Goal: Task Accomplishment & Management: Use online tool/utility

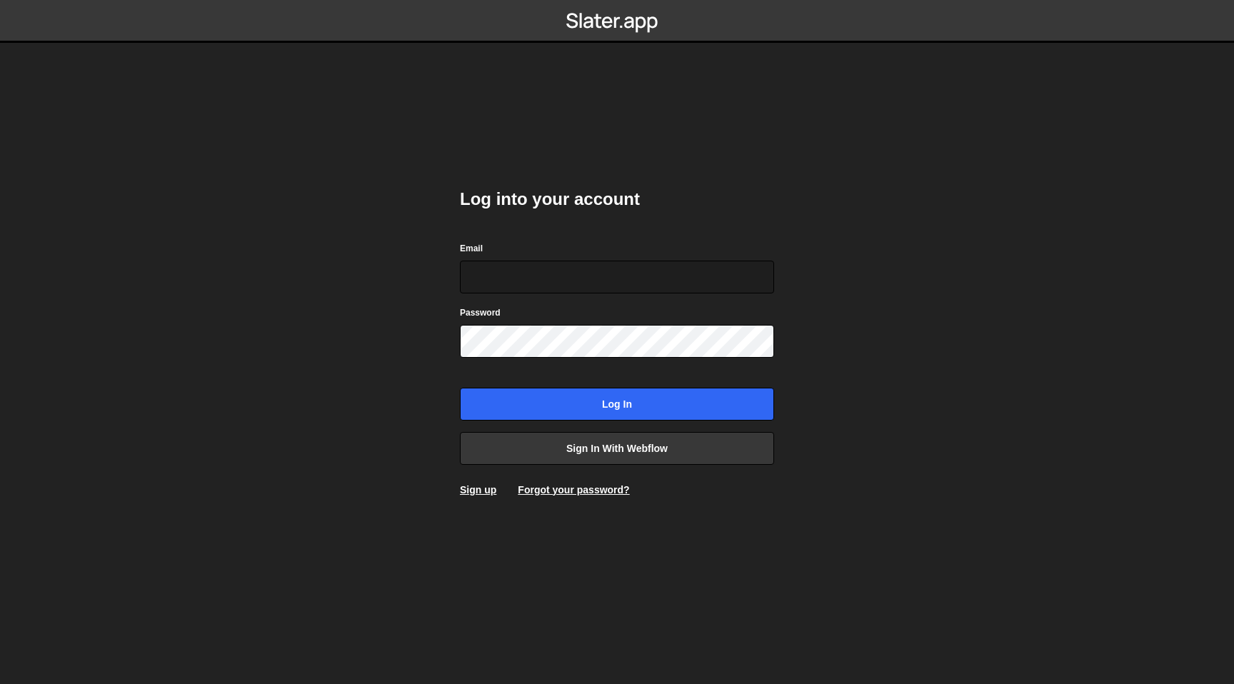
type input "[EMAIL_ADDRESS][DOMAIN_NAME]"
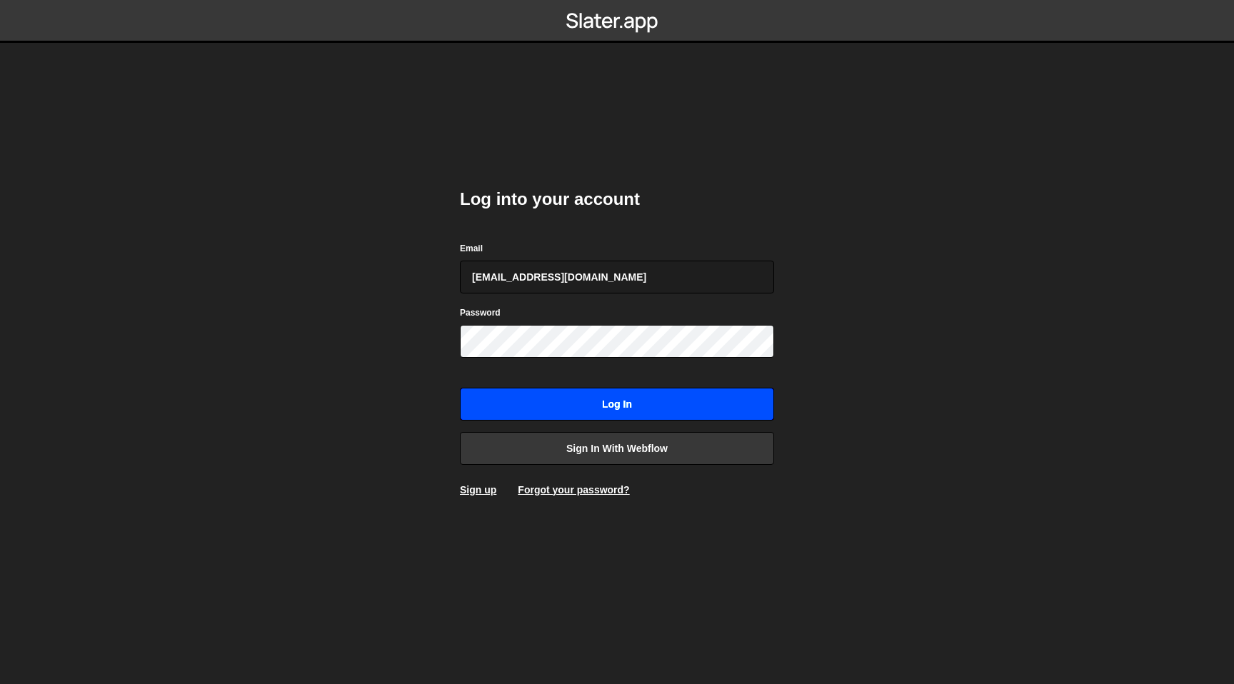
click at [566, 403] on input "Log in" at bounding box center [617, 404] width 314 height 33
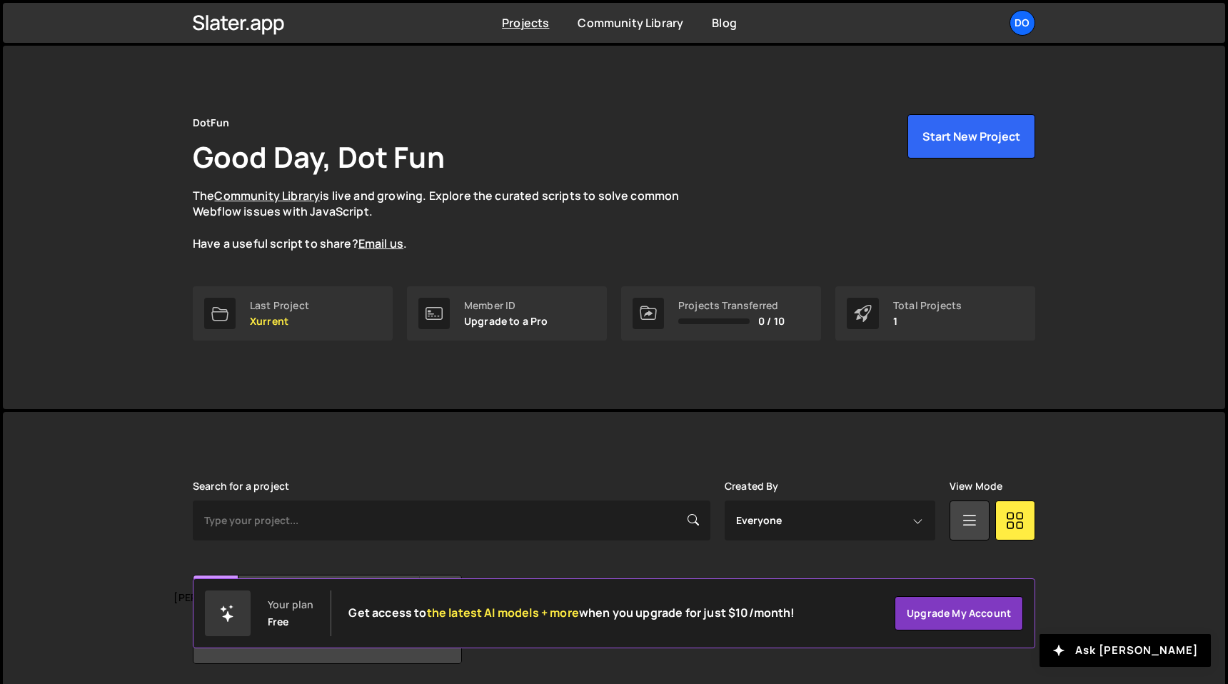
scroll to position [51, 0]
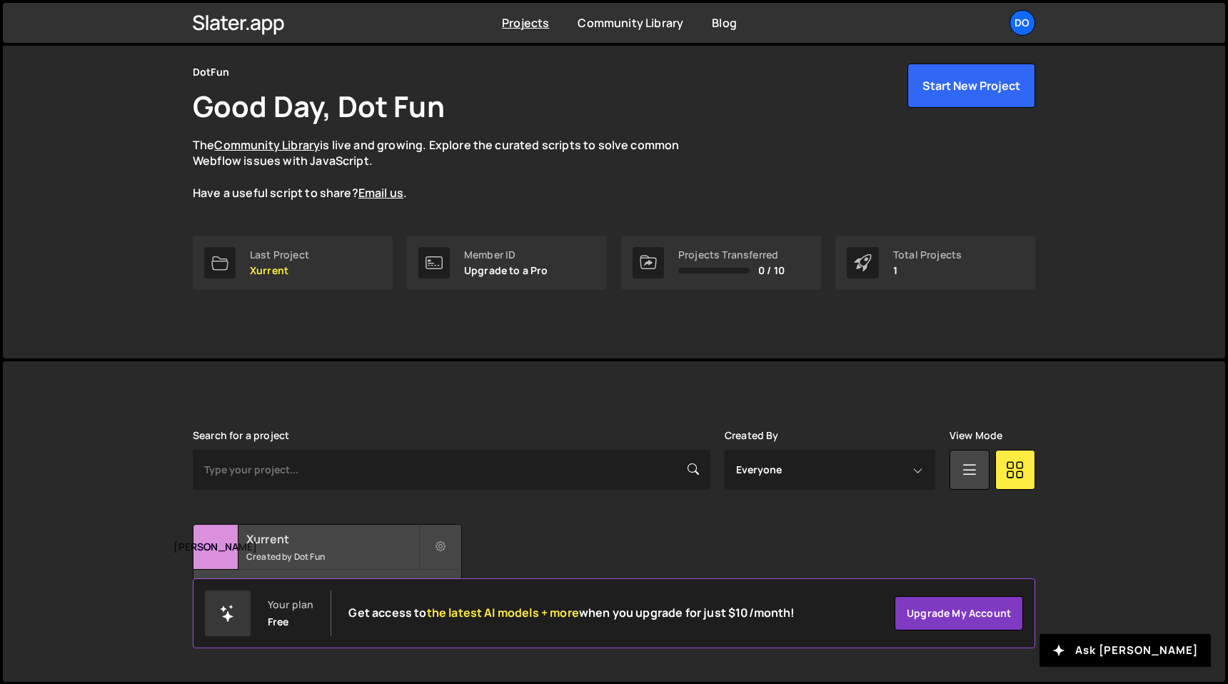
click at [309, 538] on h2 "Xurrent" at bounding box center [332, 539] width 172 height 16
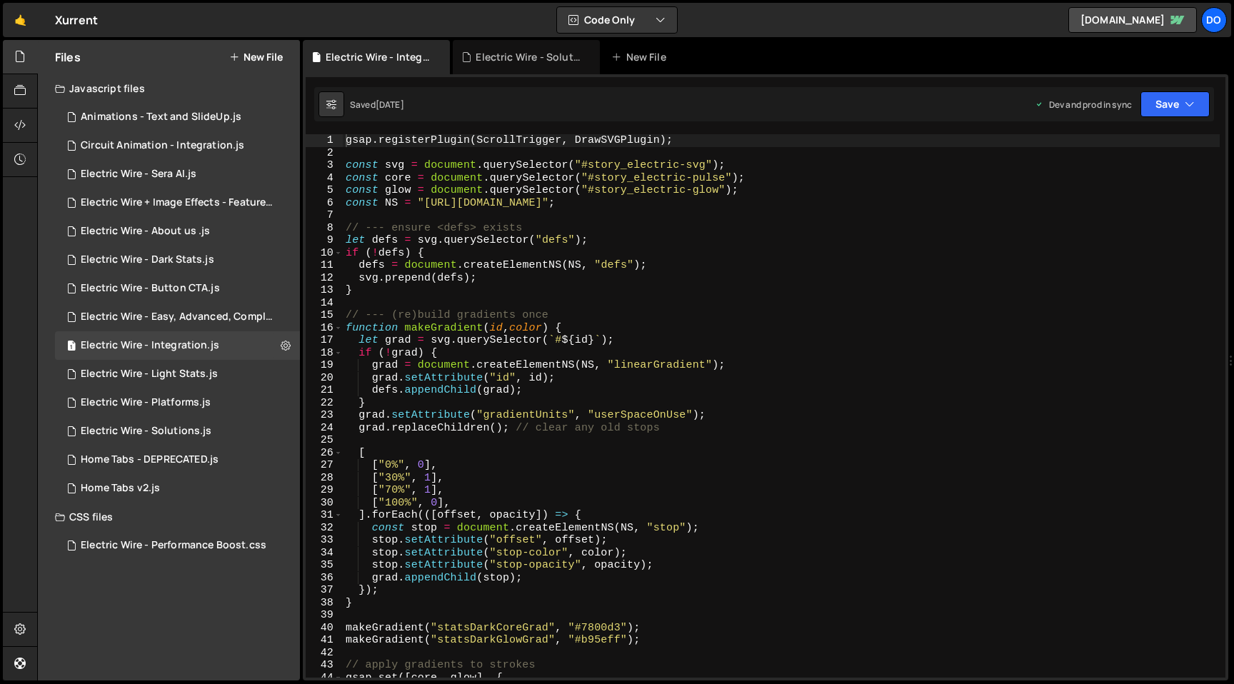
scroll to position [41360, 0]
click at [168, 580] on div "Files New File Javascript files 1 Animations - Text and SlideUp.js 0 0 Circuit …" at bounding box center [169, 360] width 262 height 641
click at [246, 52] on button "New File" at bounding box center [256, 56] width 54 height 11
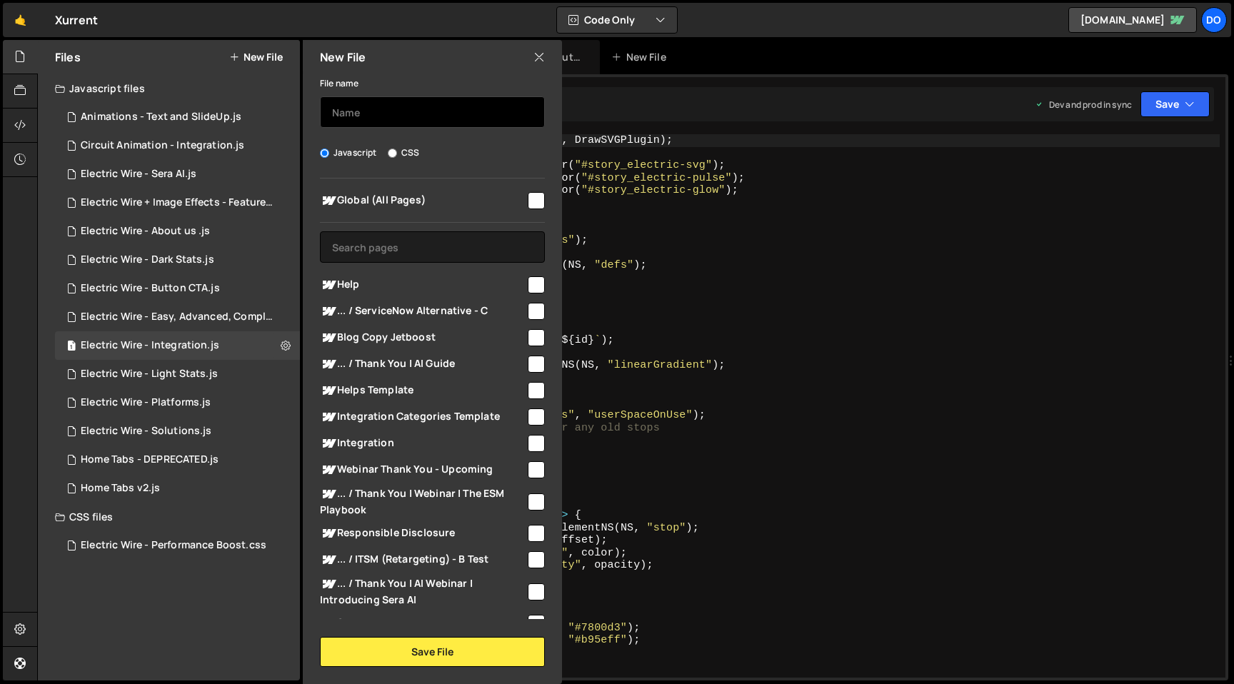
click at [379, 118] on input "text" at bounding box center [432, 111] width 225 height 31
type input "Testing help"
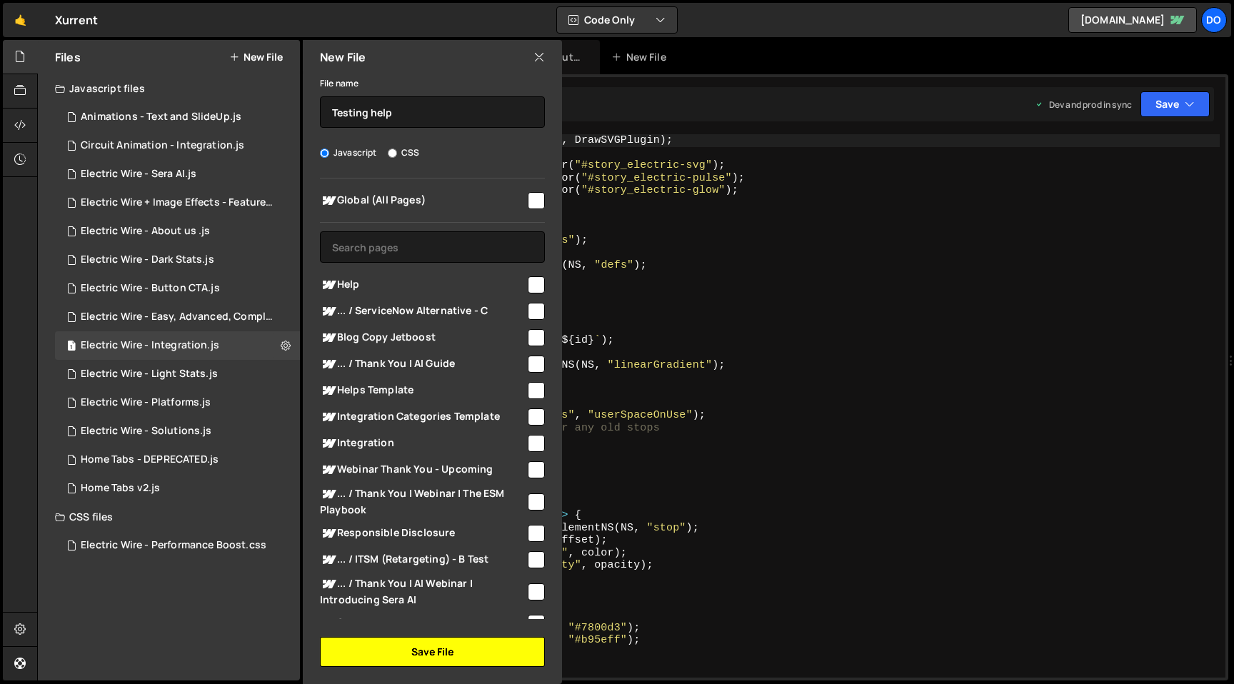
click at [449, 653] on button "Save File" at bounding box center [432, 652] width 225 height 30
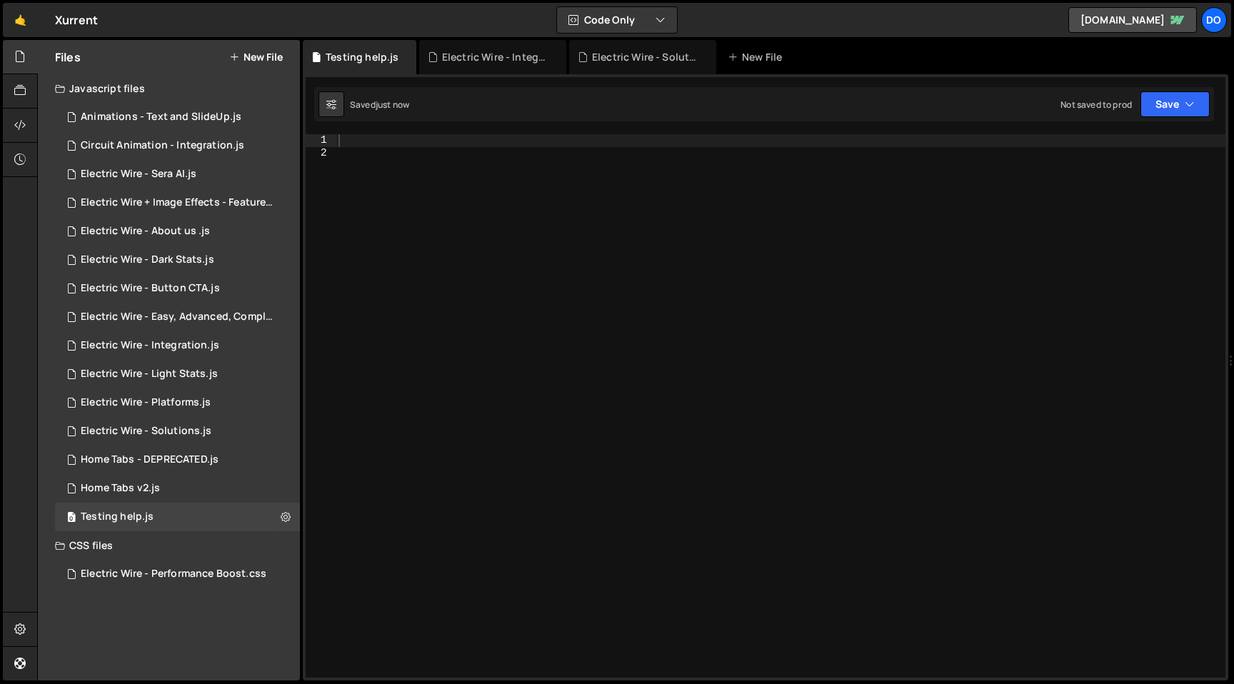
scroll to position [0, 0]
click at [488, 256] on div at bounding box center [781, 418] width 890 height 568
click at [487, 180] on div at bounding box center [781, 418] width 890 height 568
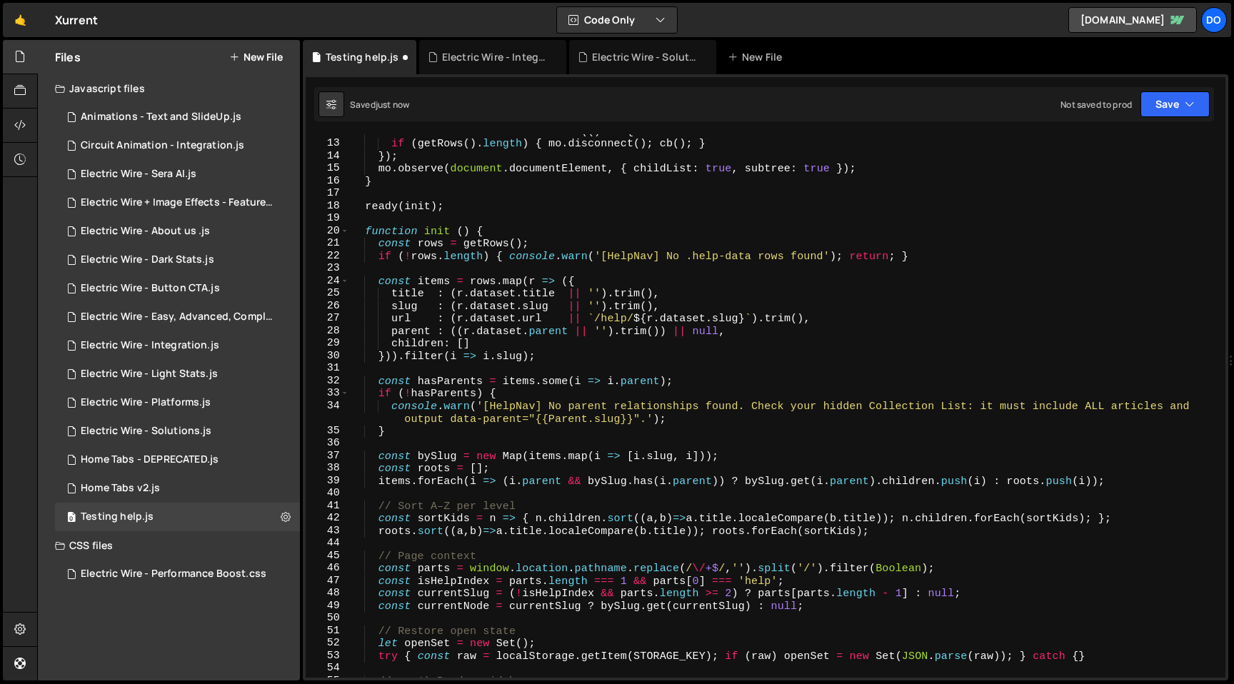
scroll to position [147, 0]
click at [700, 193] on div "const mo = new MutationObserver (( ) => { if ( getRows ( ) . length ) { mo . di…" at bounding box center [784, 409] width 871 height 568
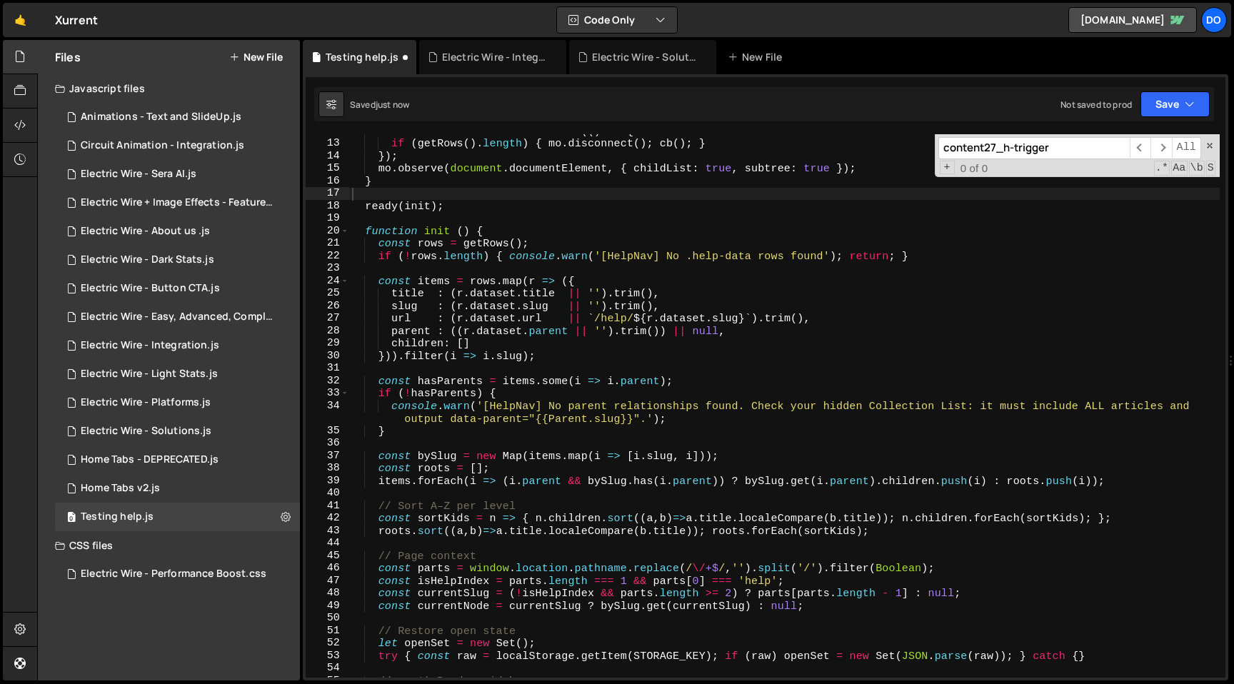
scroll to position [1403, 0]
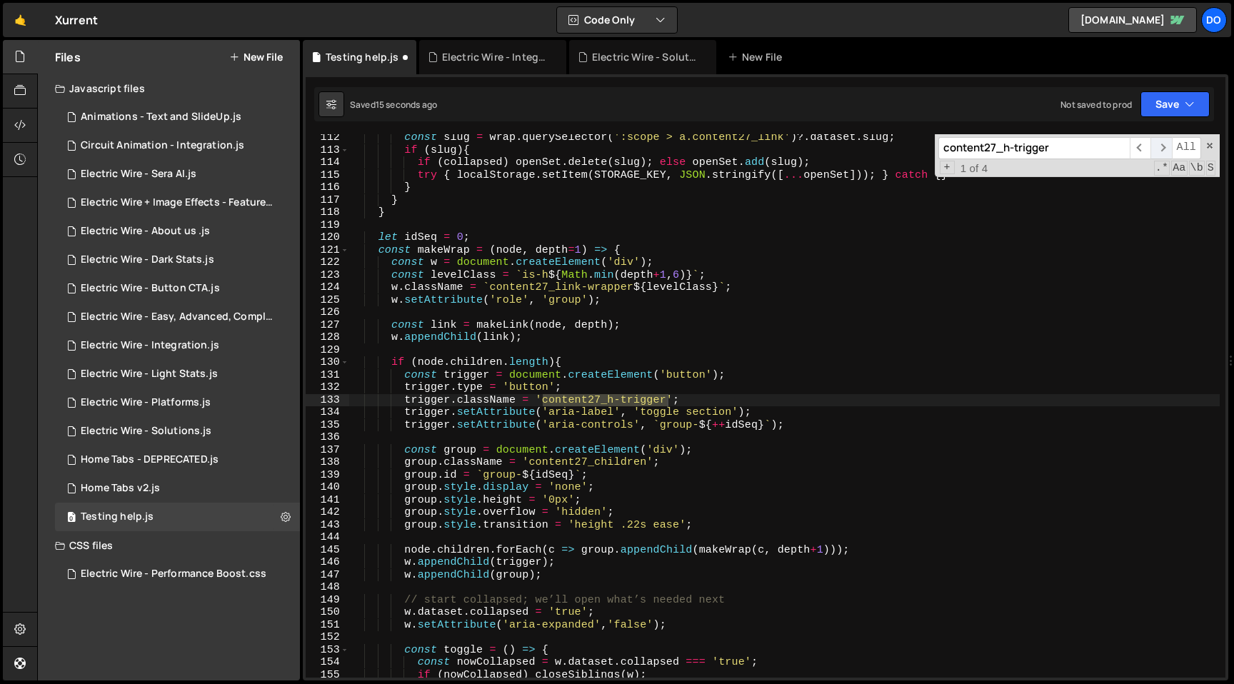
type input "content27_h-trigger"
click at [1160, 146] on span "​" at bounding box center [1161, 148] width 21 height 22
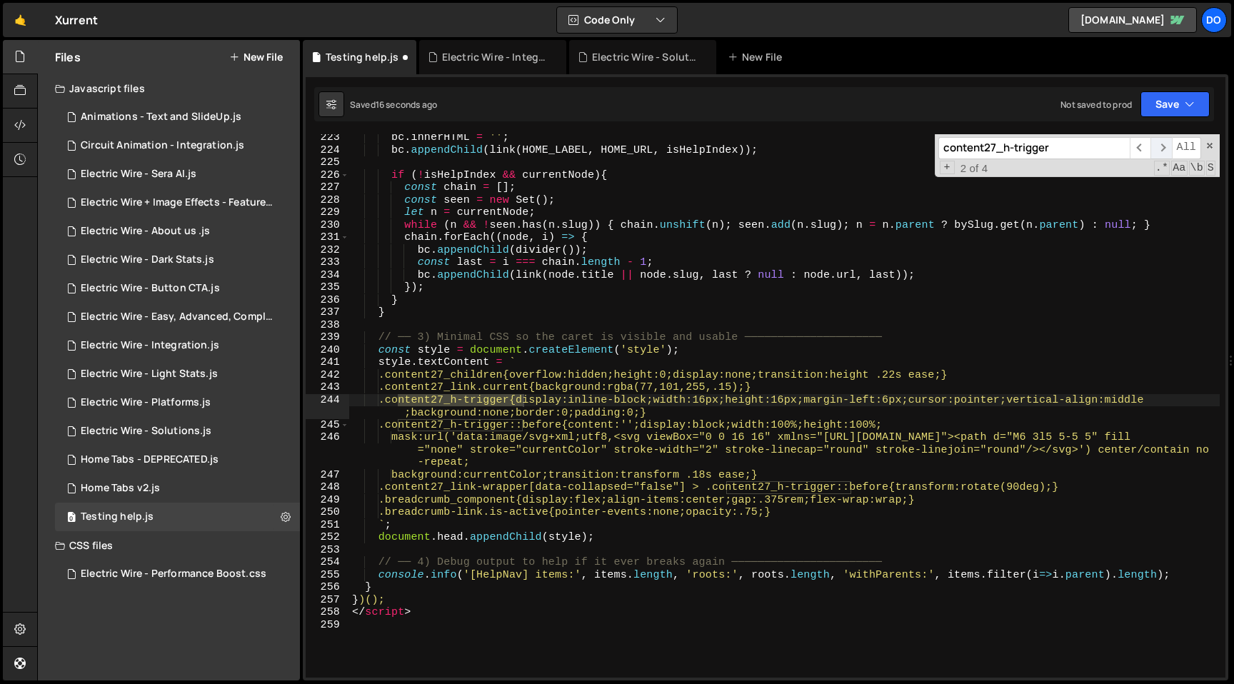
scroll to position [2802, 0]
type textarea "style.textContent = `"
click at [526, 364] on div "bc . innerHTML = '' ; bc . appendChild ( link ( HOME_LABEL , HOME_URL , isHelpI…" at bounding box center [784, 415] width 871 height 568
click at [575, 327] on div "bc . innerHTML = '' ; bc . appendChild ( link ( HOME_LABEL , HOME_URL , isHelpI…" at bounding box center [784, 415] width 871 height 568
click at [660, 339] on div "bc . innerHTML = '' ; bc . appendChild ( link ( HOME_LABEL , HOME_URL , isHelpI…" at bounding box center [784, 415] width 871 height 568
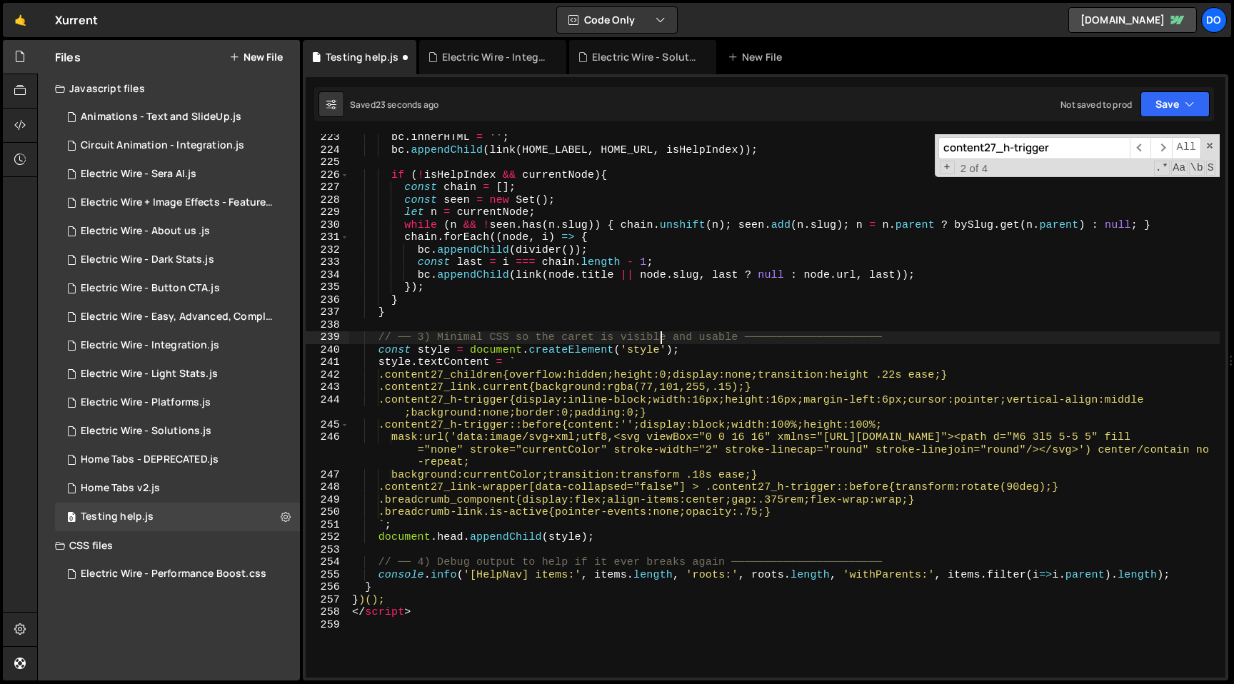
type textarea "// ── 3) Minimal CSS so the caret is visible and usable ─────────────────────"
click at [737, 339] on div "bc . innerHTML = '' ; bc . appendChild ( link ( HOME_LABEL , HOME_URL , isHelpI…" at bounding box center [784, 415] width 871 height 568
click at [1162, 148] on span "​" at bounding box center [1161, 148] width 21 height 22
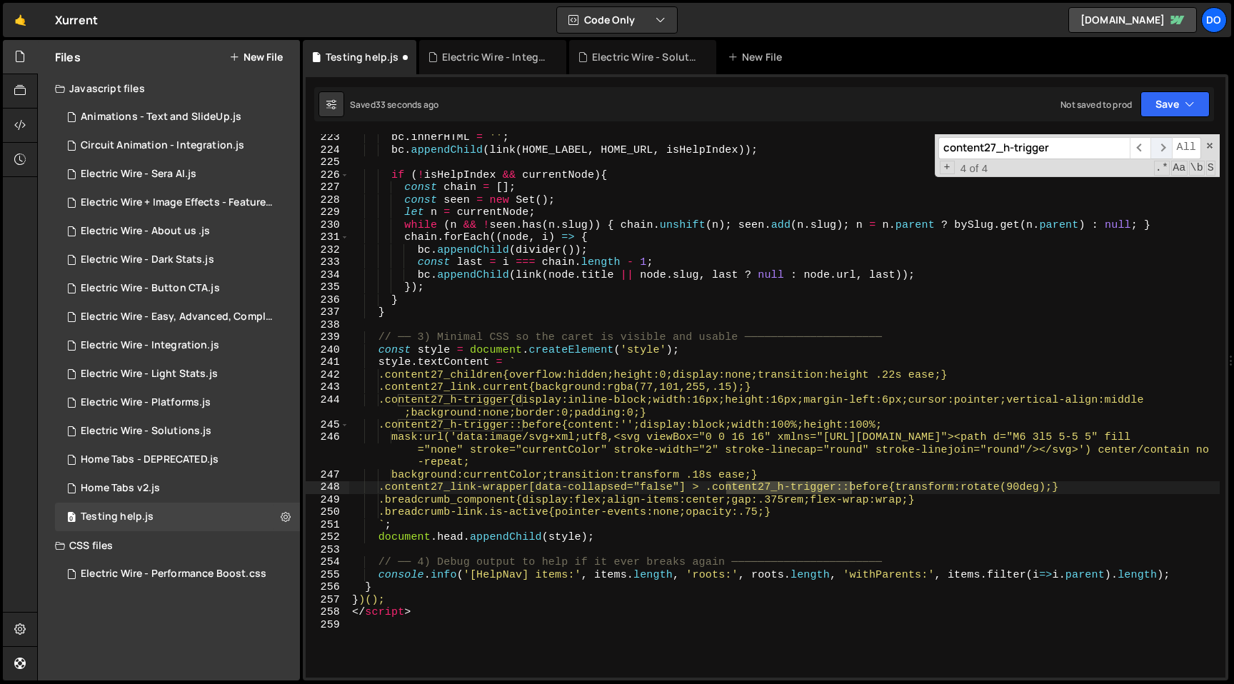
click at [1162, 148] on span "​" at bounding box center [1161, 148] width 21 height 22
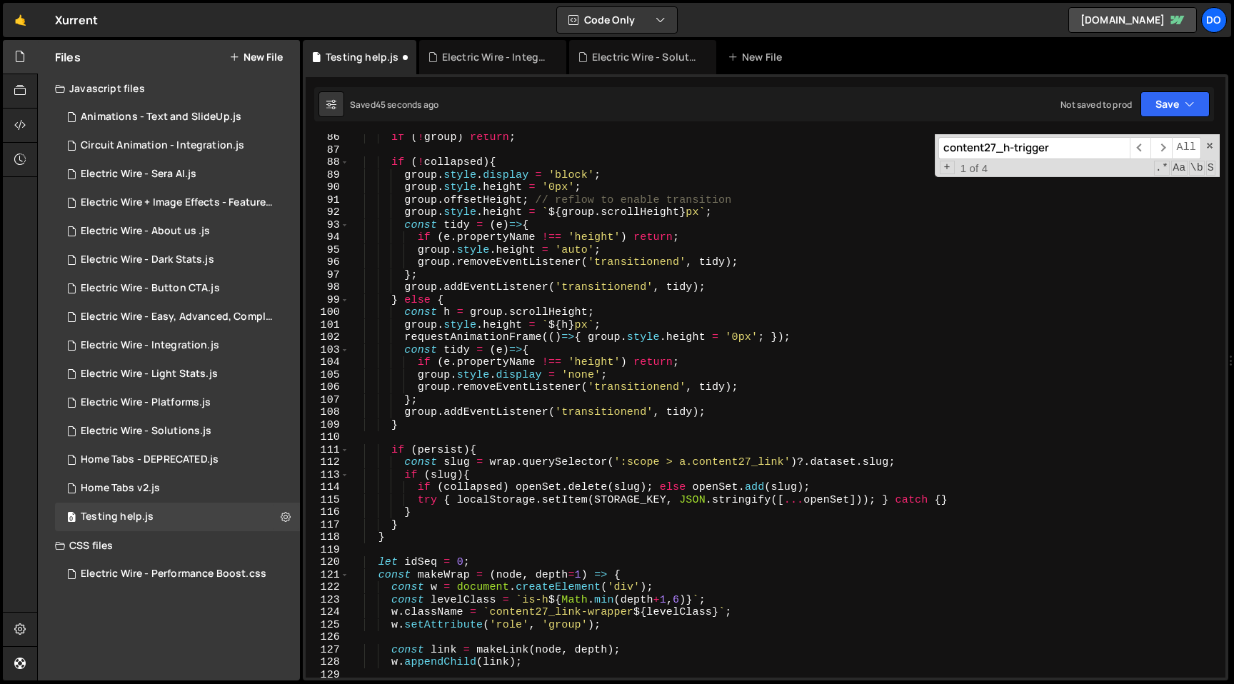
scroll to position [1055, 0]
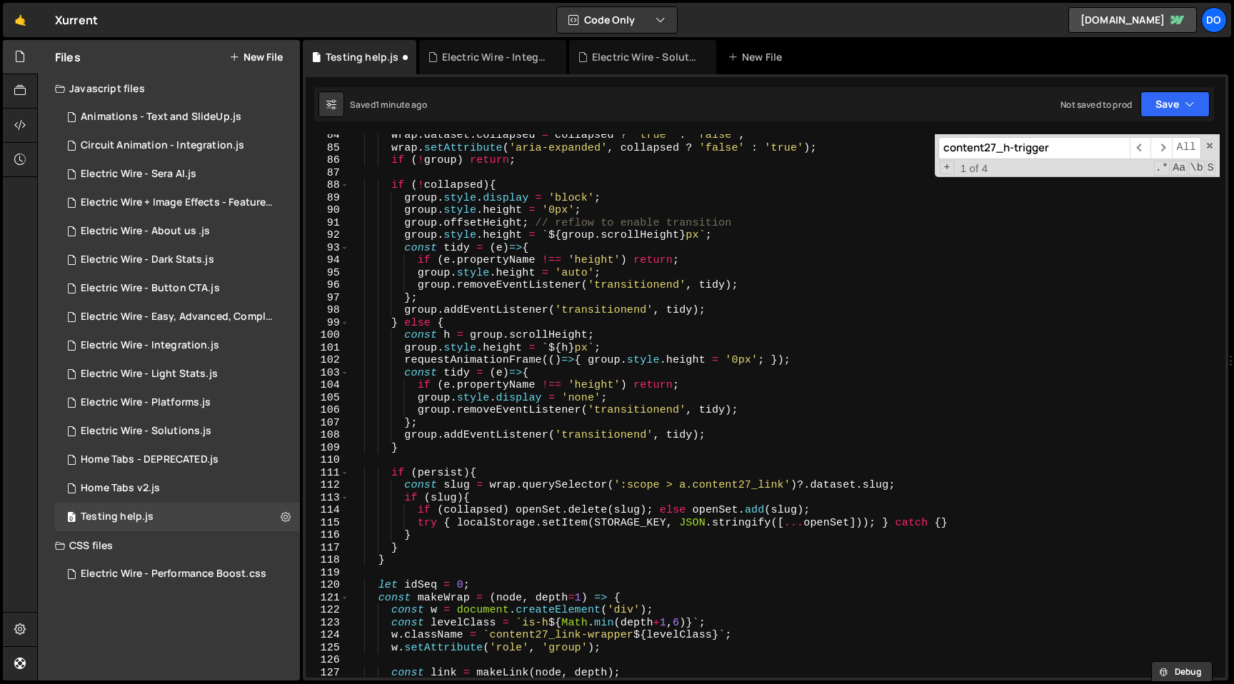
click at [1011, 153] on input "content27_h-trigger" at bounding box center [1033, 148] width 191 height 22
click at [944, 149] on input "content27_h-trigger" at bounding box center [1033, 148] width 191 height 22
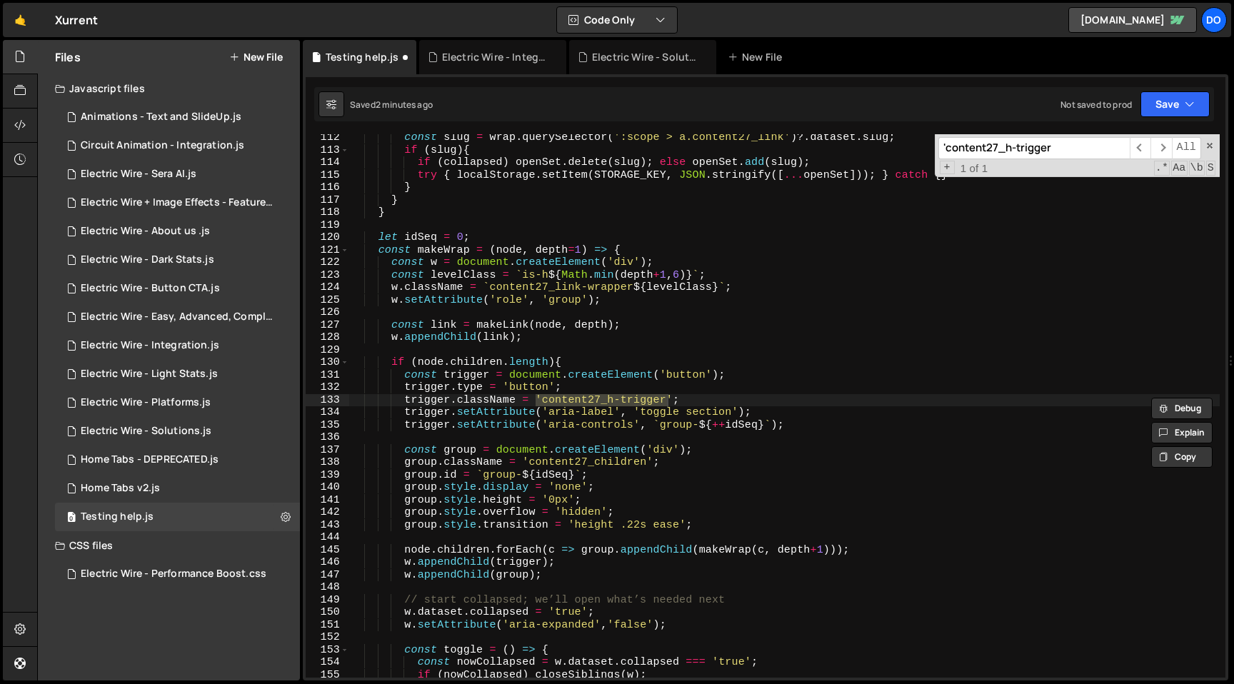
click at [1035, 140] on input "'content27_h-trigger" at bounding box center [1033, 148] width 191 height 22
paste input "makeWrap"
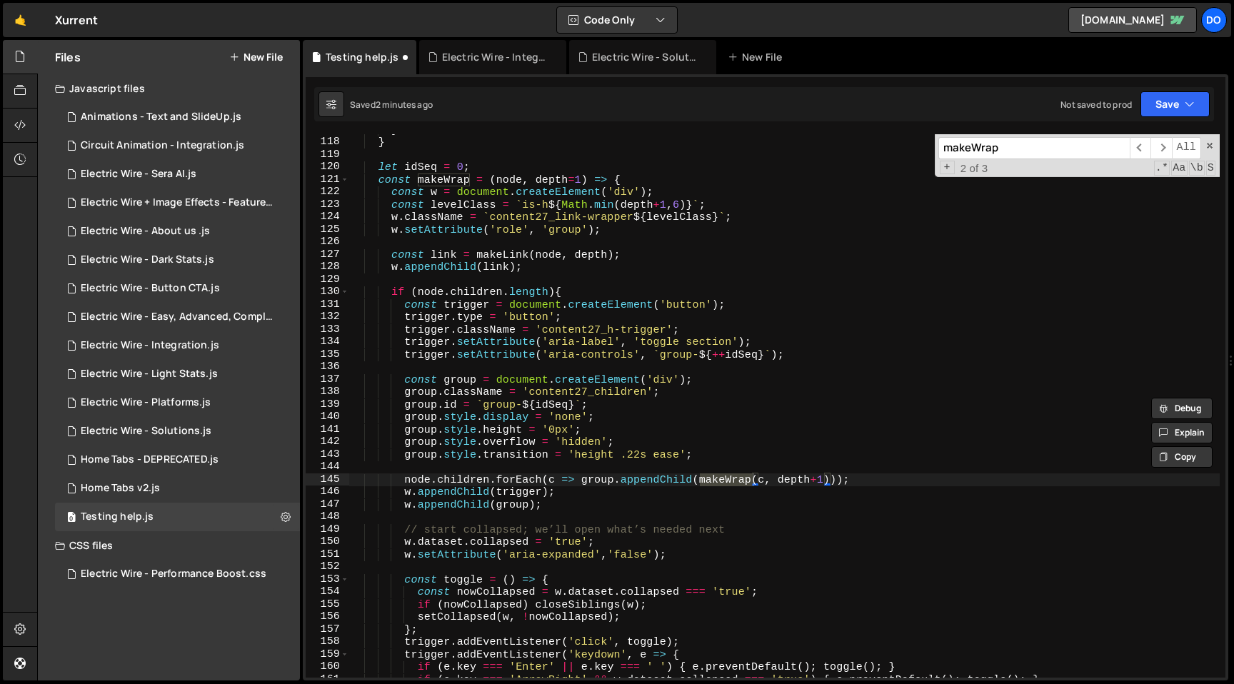
scroll to position [1482, 0]
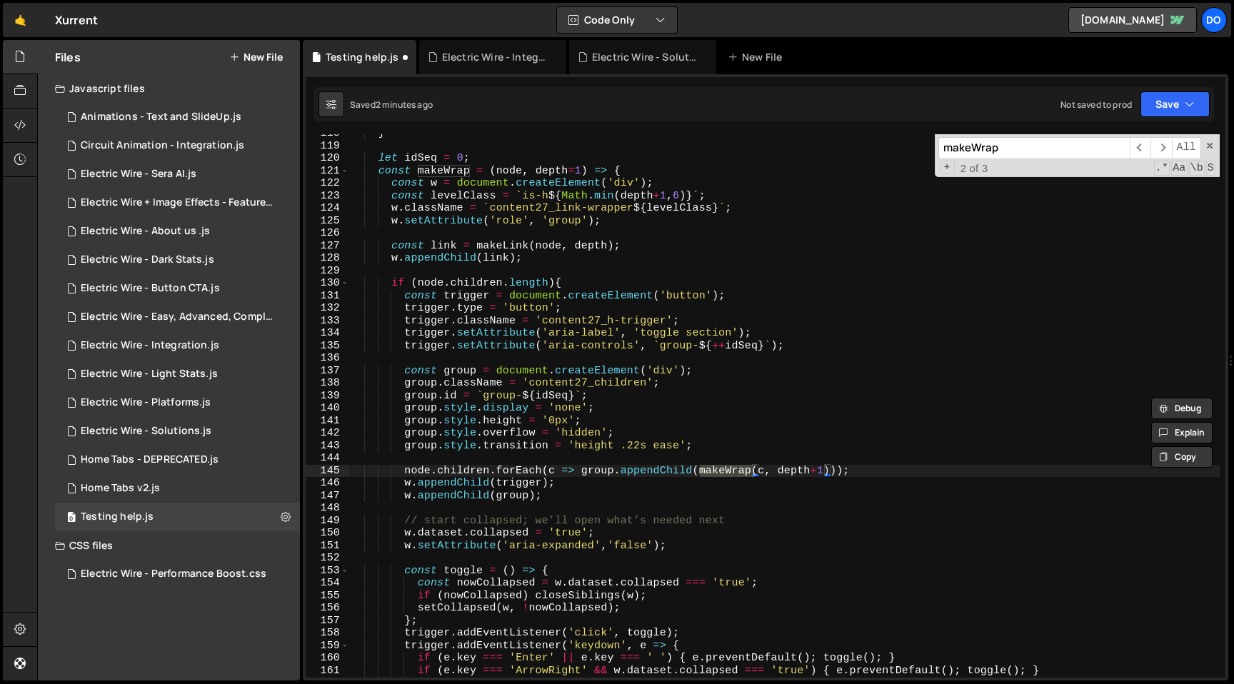
type input "makeWrap"
type textarea "node.children.forEach(c => group.appendChild(makeWrap(c, depth+1)));"
click at [763, 472] on div "} let idSeq = 0 ; const makeWrap = ( node , depth = 1 ) => { const w = document…" at bounding box center [784, 411] width 871 height 568
click at [1160, 147] on span "​" at bounding box center [1161, 148] width 21 height 22
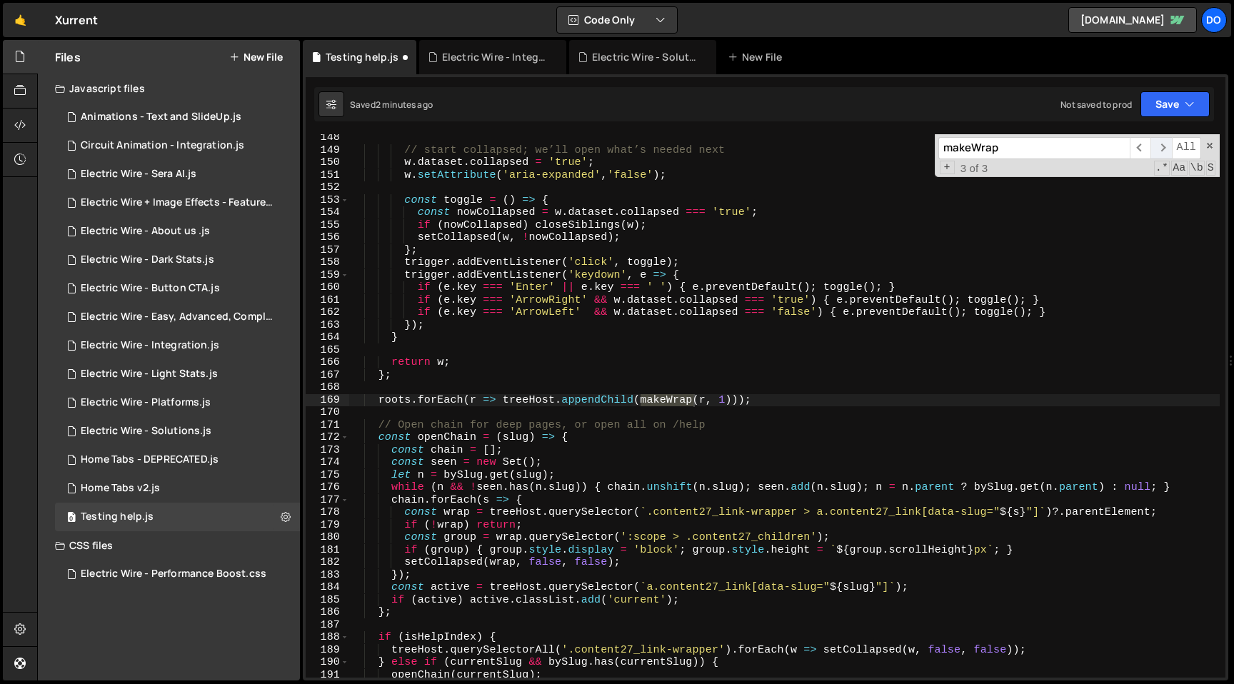
scroll to position [1853, 0]
click at [1160, 147] on span "​" at bounding box center [1161, 148] width 21 height 22
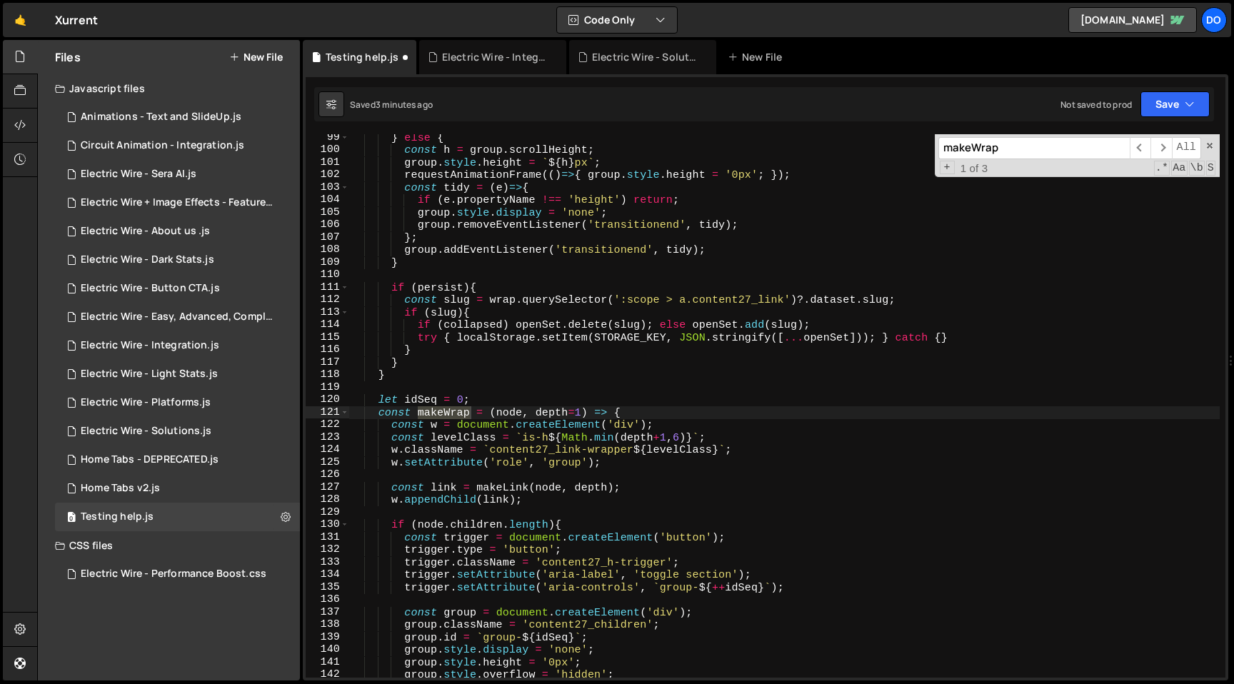
click at [1018, 145] on input "makeWrap" at bounding box center [1033, 148] width 191 height 22
paste input "w.className = `content27_link-wrapper ${levelClass}`;"
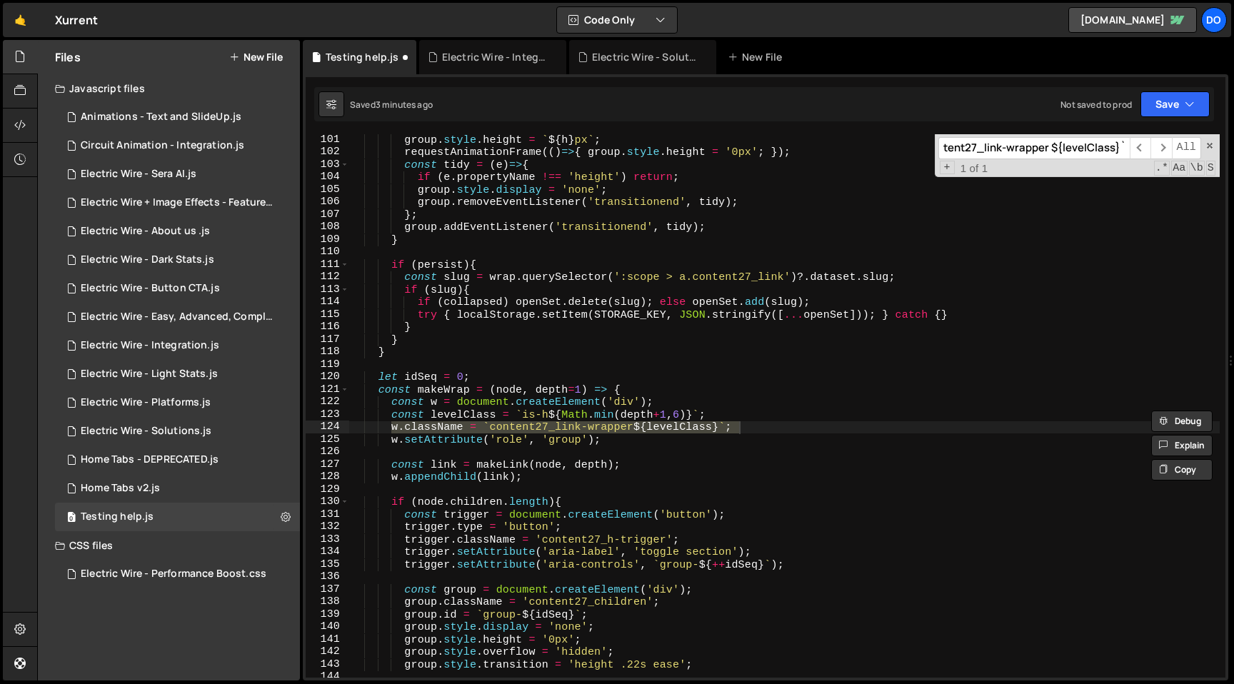
scroll to position [1268, 0]
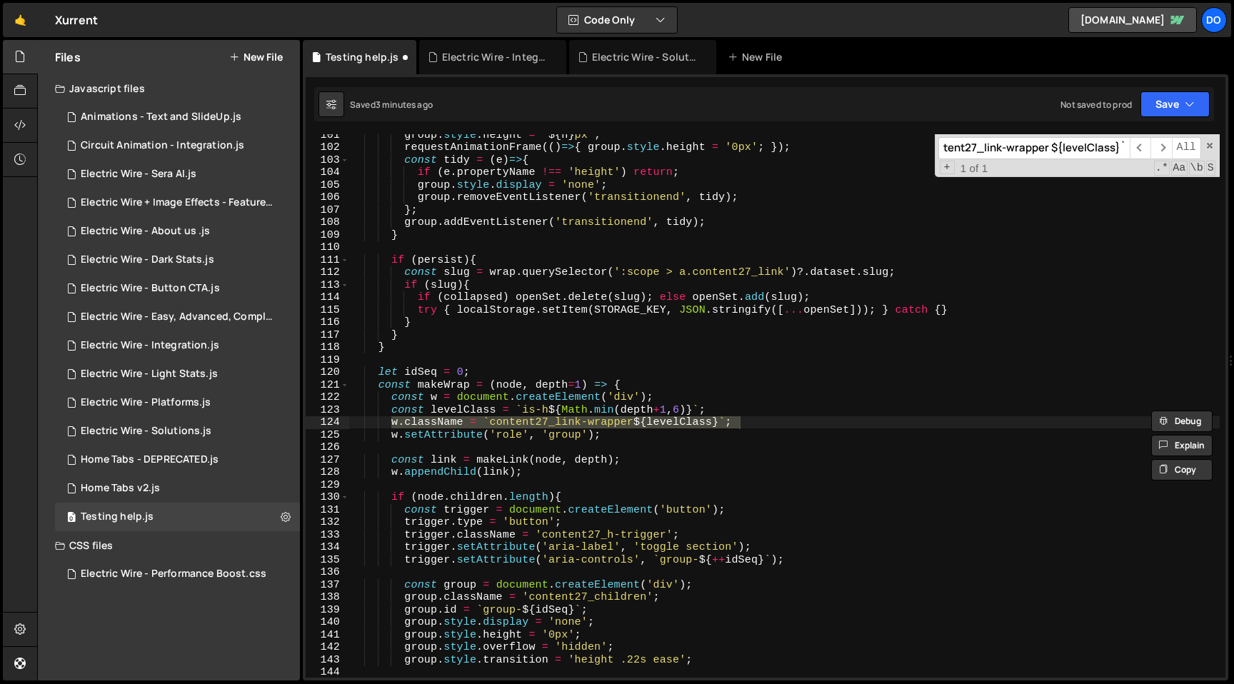
type input "w.className = `content27_link-wrapper ${levelClass}`;"
click at [633, 459] on div "group . style . height = ` ${ h } px ` ; requestAnimationFrame (( ) => { group …" at bounding box center [784, 413] width 871 height 568
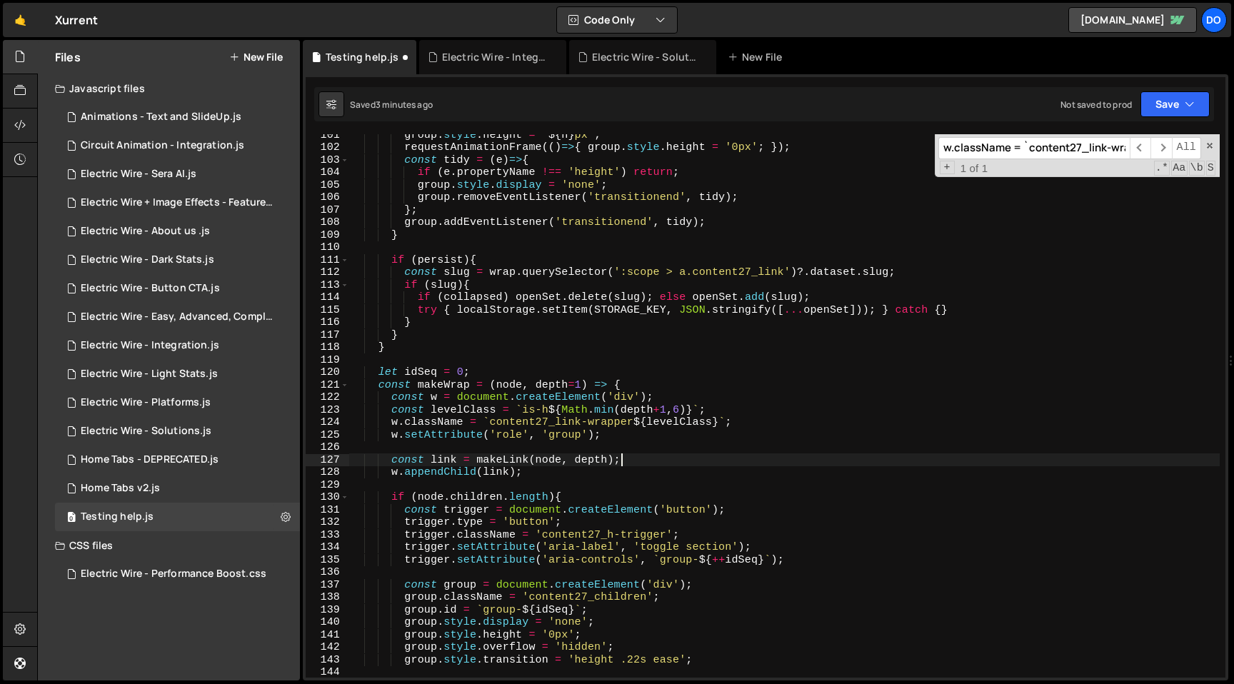
click at [630, 419] on div "group . style . height = ` ${ h } px ` ; requestAnimationFrame (( ) => { group …" at bounding box center [784, 413] width 871 height 568
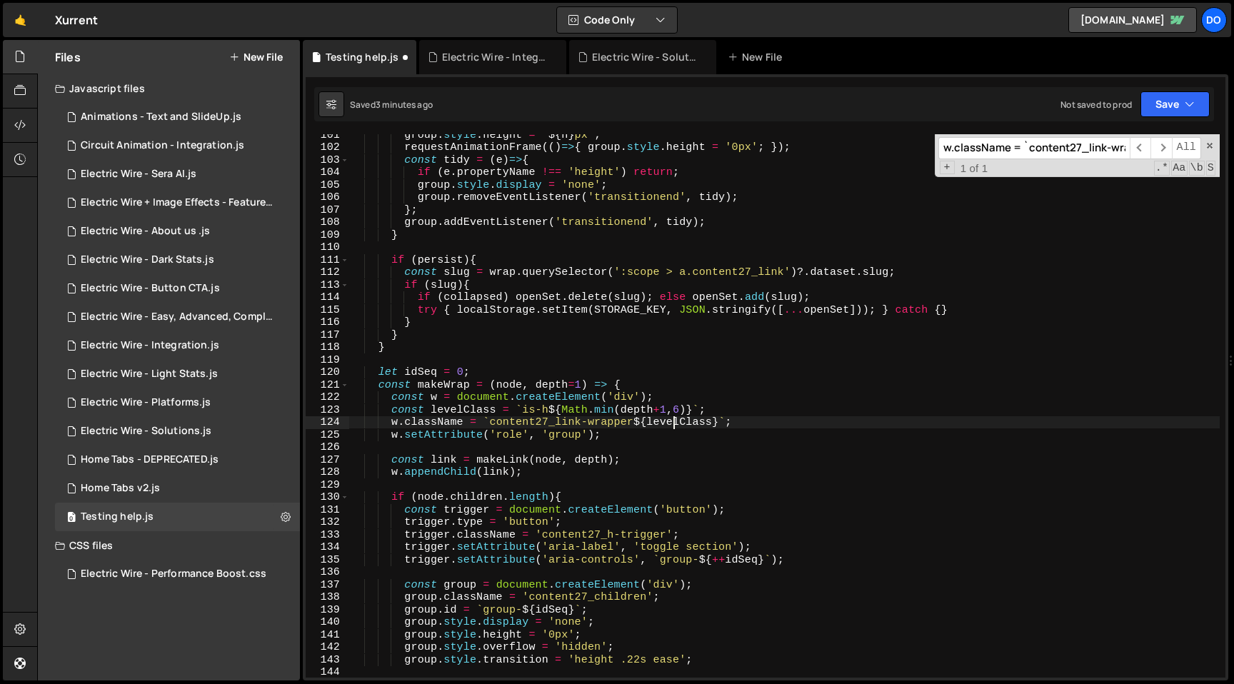
click at [675, 426] on div "group . style . height = ` ${ h } px ` ; requestAnimationFrame (( ) => { group …" at bounding box center [784, 413] width 871 height 568
click at [682, 436] on div "group . style . height = ` ${ h } px ` ; requestAnimationFrame (( ) => { group …" at bounding box center [784, 413] width 871 height 568
type textarea "w.setAttribute('role', 'group');"
click at [834, 359] on div "group . style . height = ` ${ h } px ` ; requestAnimationFrame (( ) => { group …" at bounding box center [784, 413] width 871 height 568
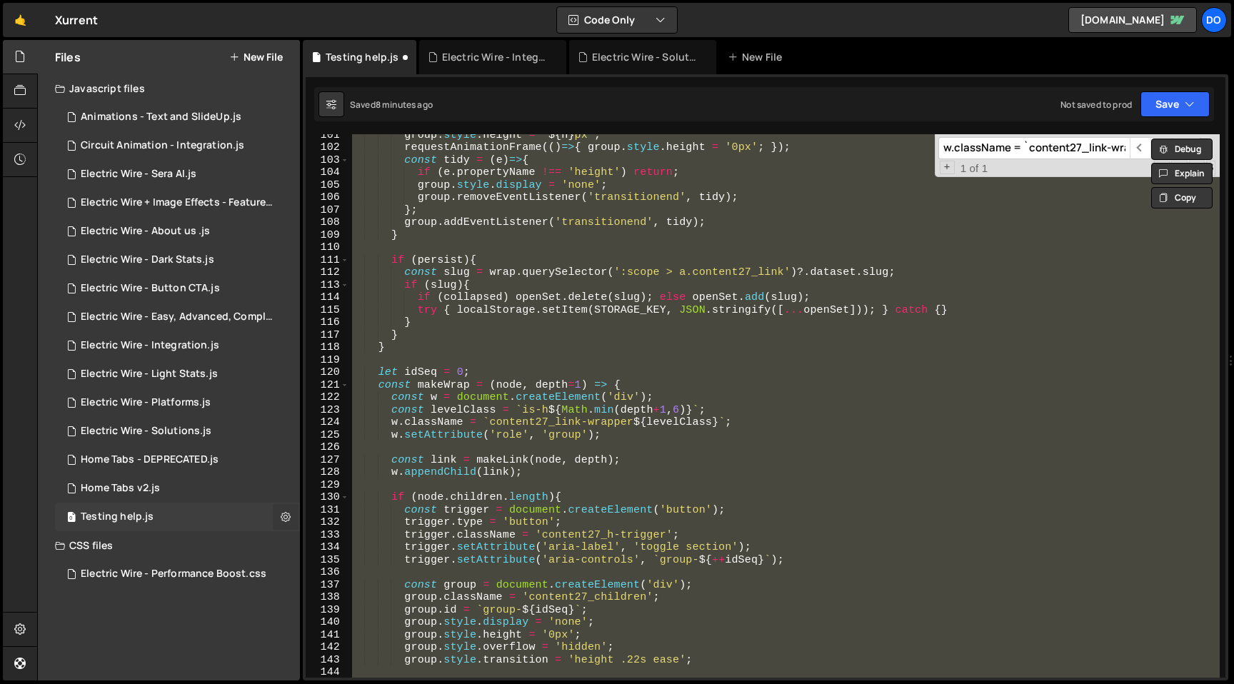
click at [284, 515] on icon at bounding box center [286, 517] width 10 height 14
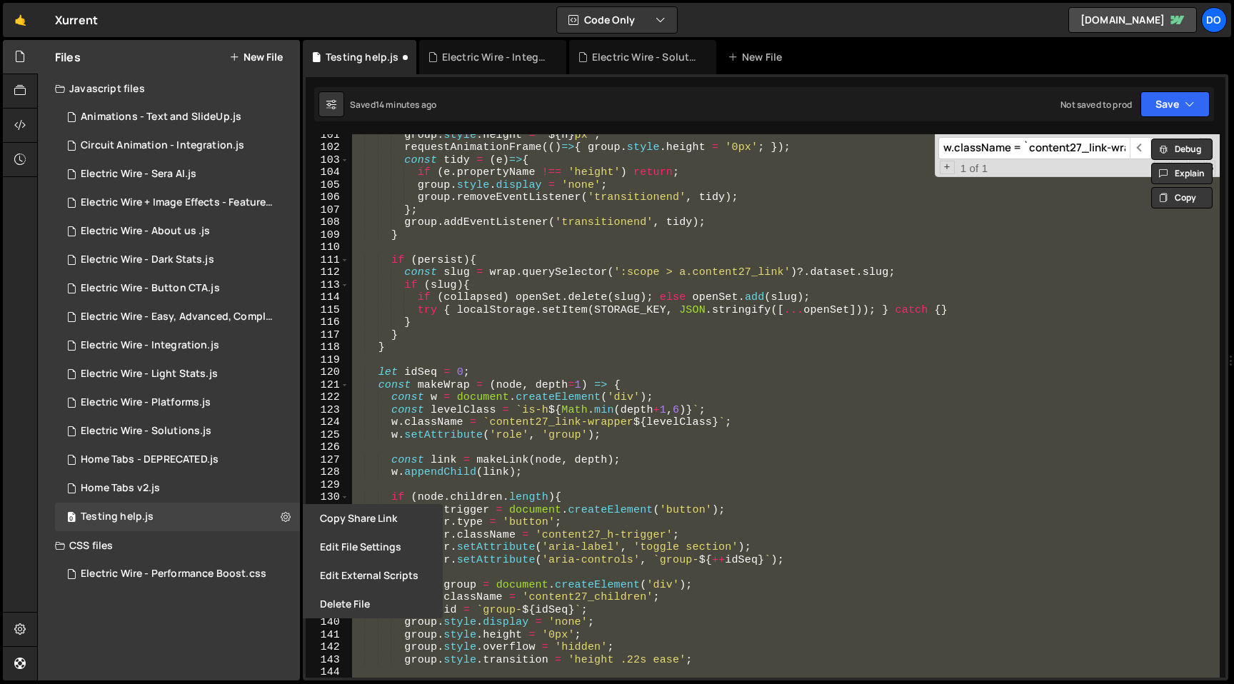
click at [517, 209] on div "group . style . height = ` ${ h } px ` ; requestAnimationFrame (( ) => { group …" at bounding box center [784, 406] width 871 height 544
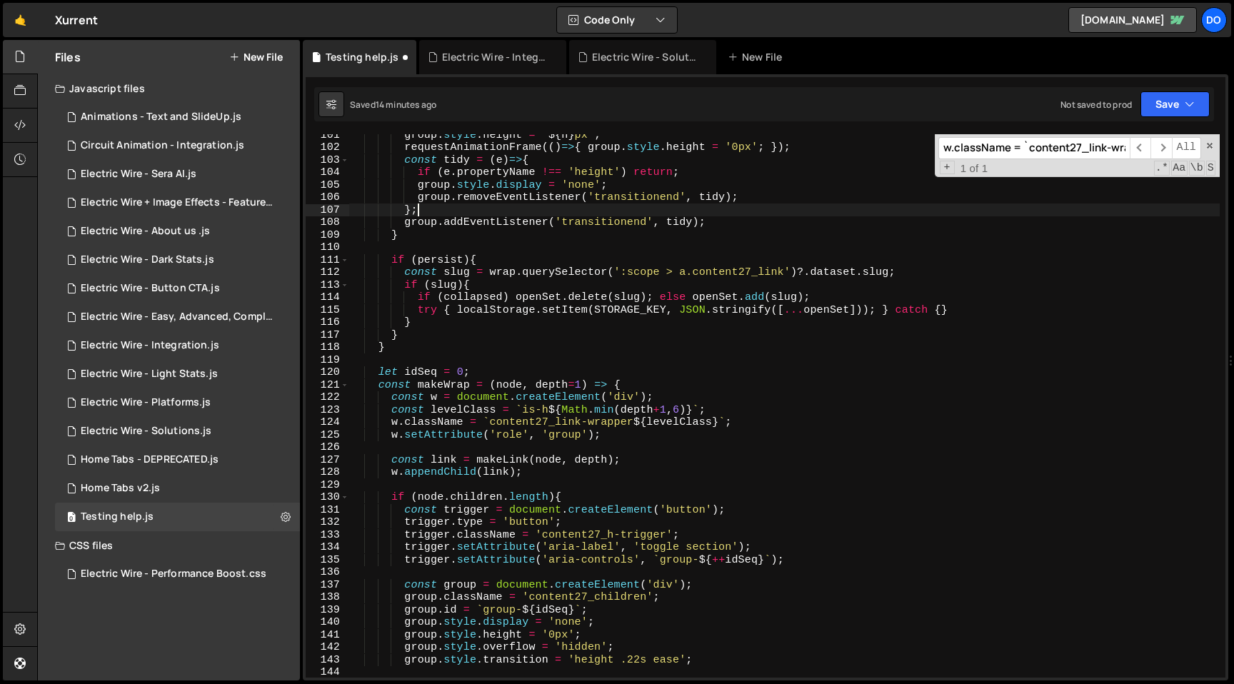
type textarea "</script>"
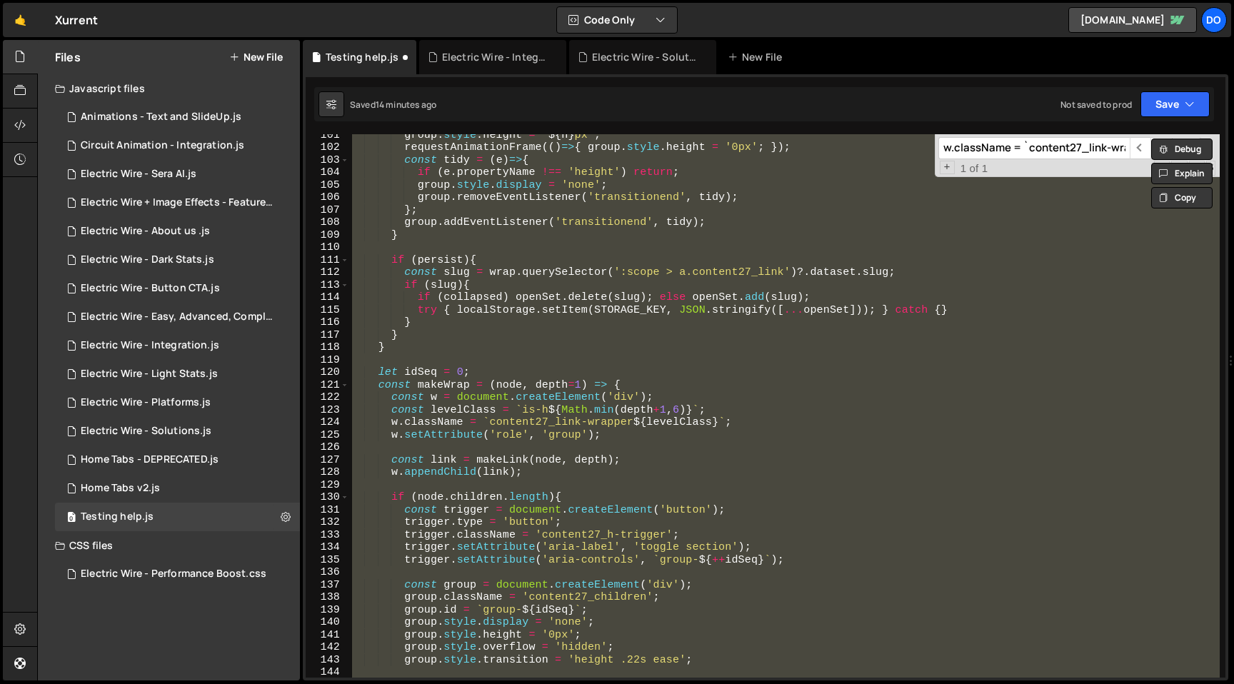
paste textarea
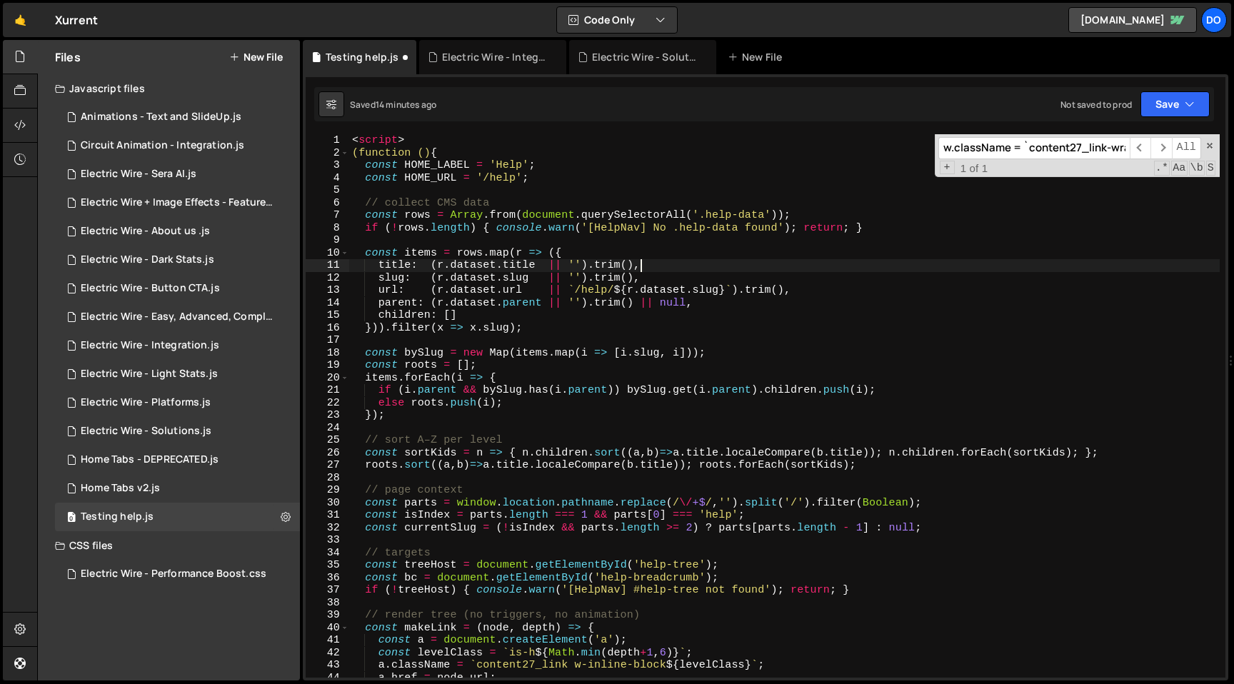
click at [693, 264] on div "< script > (function () { const HOME_LABEL = 'Help' ; const HOME_URL = '/help' …" at bounding box center [784, 418] width 871 height 568
type textarea "title: (r.dataset.title || '').trim(),"
click at [1035, 151] on input "w.className = `content27_link-wrapper ${levelClass}`;" at bounding box center [1033, 148] width 191 height 22
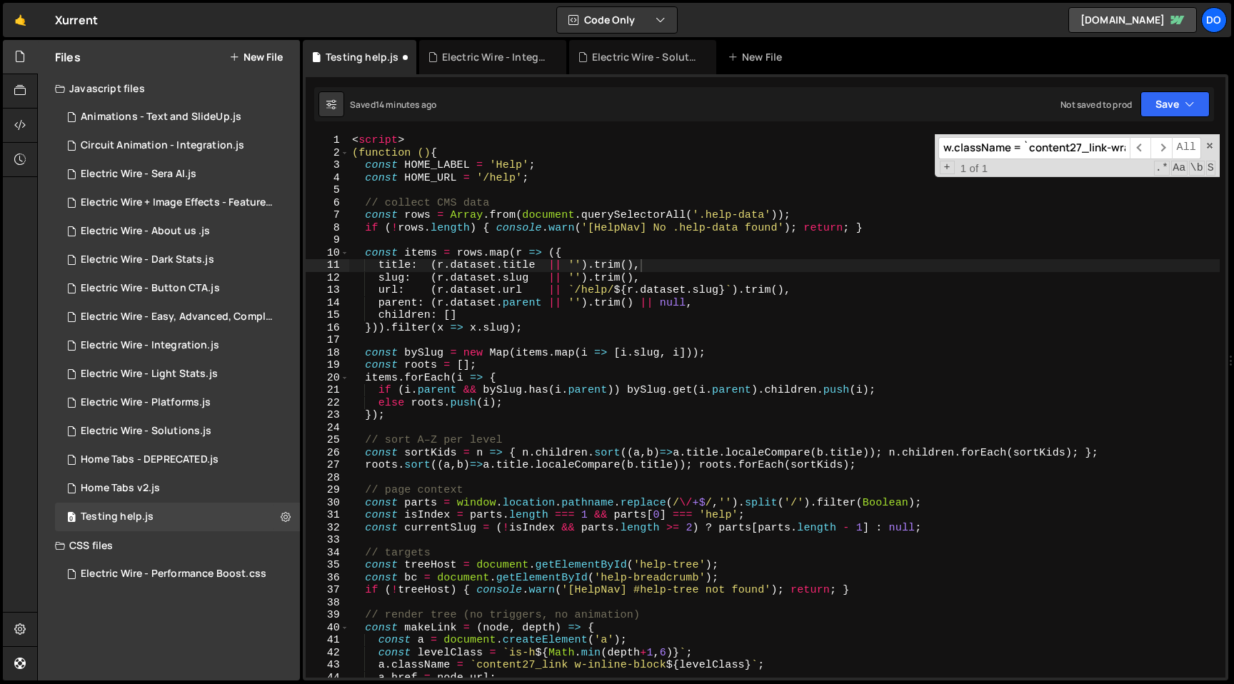
click at [1035, 151] on input "w.className = `content27_link-wrapper ${levelClass}`;" at bounding box center [1033, 148] width 191 height 22
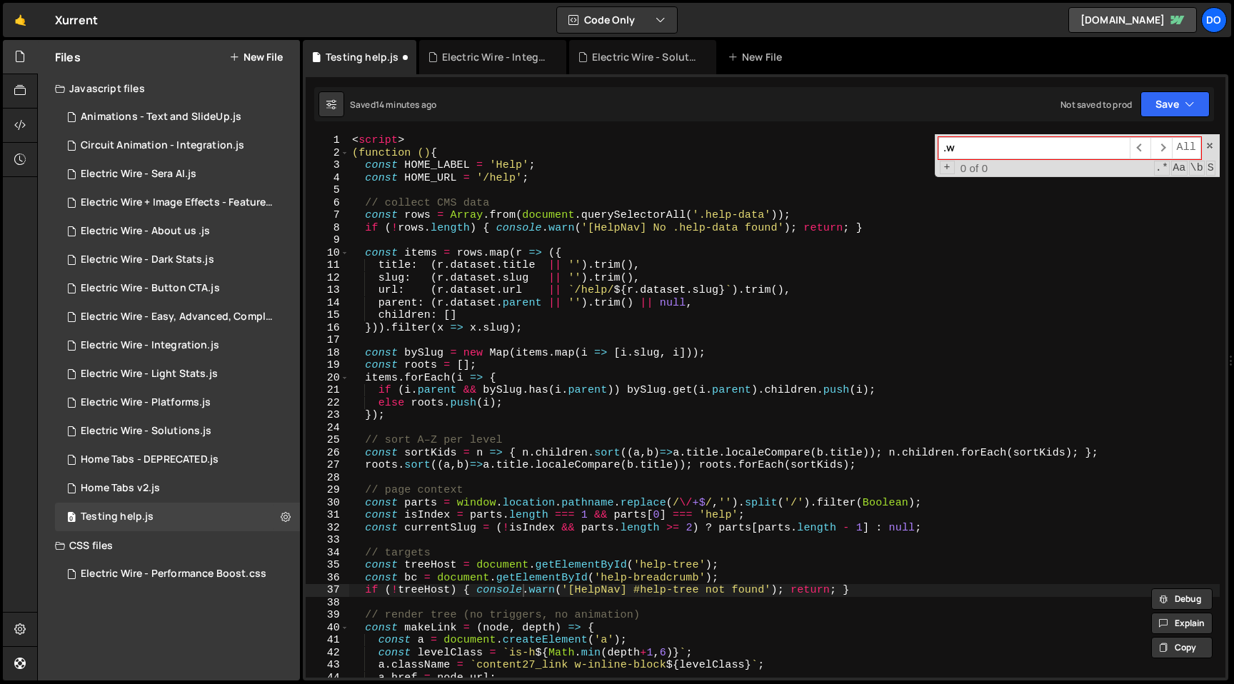
type input "."
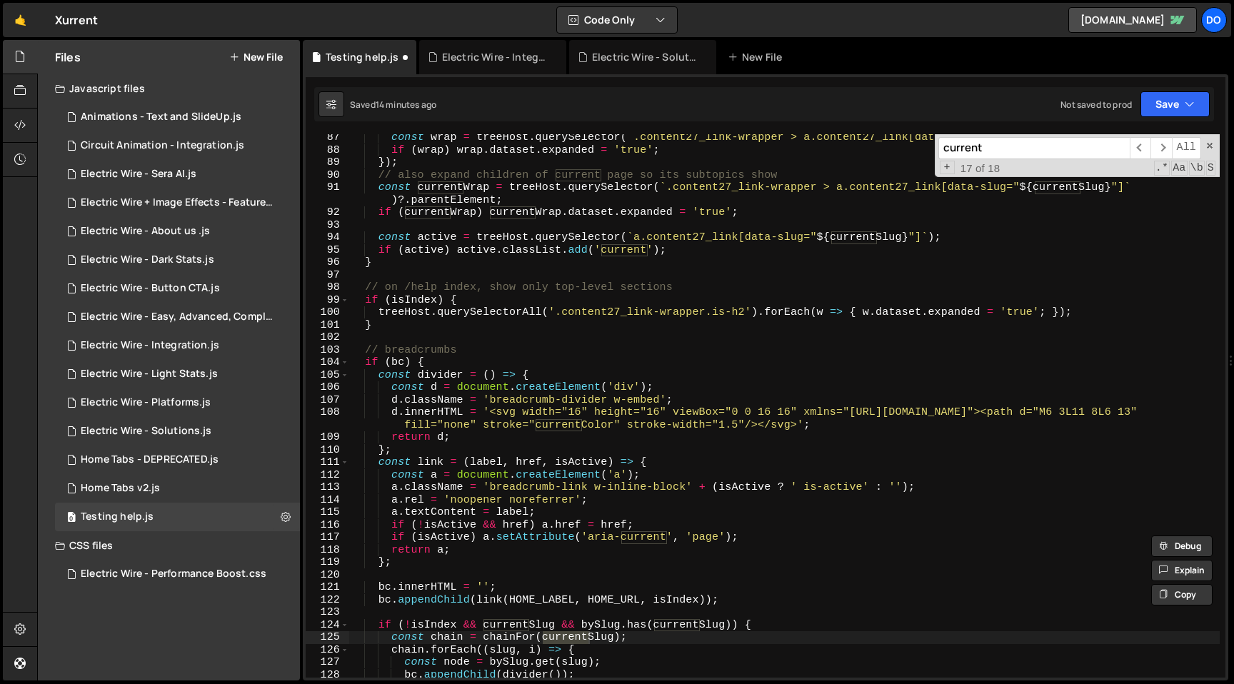
scroll to position [1503, 0]
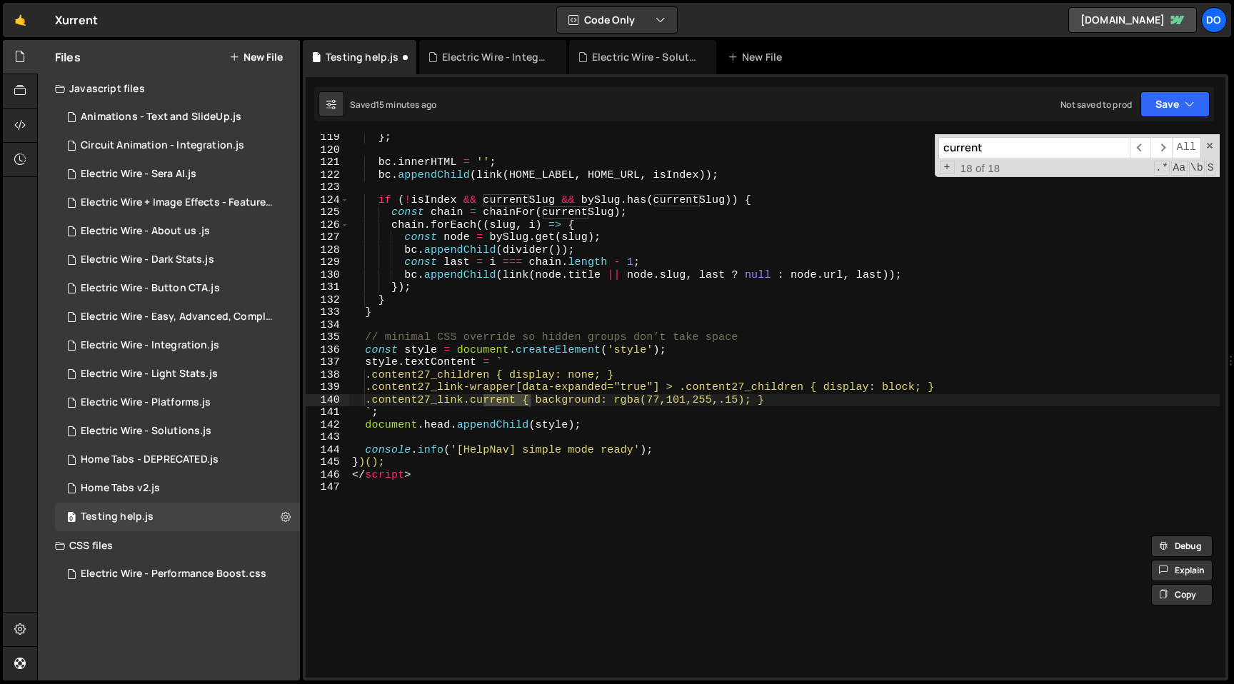
type input "current"
click at [572, 401] on div "} ; bc . innerHTML = '' ; bc . appendChild ( link ( HOME_LABEL , HOME_URL , isI…" at bounding box center [784, 415] width 871 height 568
click at [472, 339] on div "} ; bc . innerHTML = '' ; bc . appendChild ( link ( HOME_LABEL , HOME_URL , isI…" at bounding box center [784, 415] width 871 height 568
click at [626, 337] on div "} ; bc . innerHTML = '' ; bc . appendChild ( link ( HOME_LABEL , HOME_URL , isI…" at bounding box center [784, 415] width 871 height 568
click at [412, 332] on div "} ; bc . innerHTML = '' ; bc . appendChild ( link ( HOME_LABEL , HOME_URL , isI…" at bounding box center [784, 415] width 871 height 568
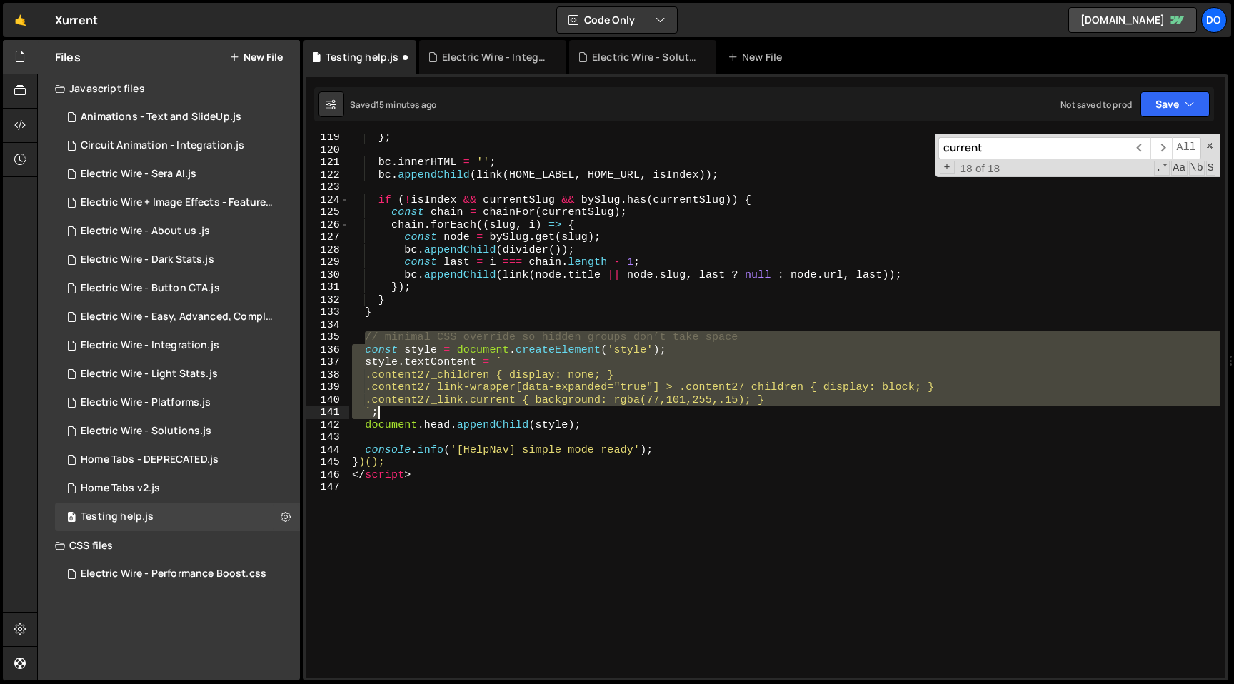
drag, startPoint x: 364, startPoint y: 340, endPoint x: 417, endPoint y: 413, distance: 90.0
click at [417, 413] on div "} ; bc . innerHTML = '' ; bc . appendChild ( link ( HOME_LABEL , HOME_URL , isI…" at bounding box center [784, 415] width 871 height 568
click at [489, 399] on div "} ; bc . innerHTML = '' ; bc . appendChild ( link ( HOME_LABEL , HOME_URL , isI…" at bounding box center [784, 406] width 871 height 544
type textarea ".content27_link.current { background: rgba(77,101,255,.15); }"
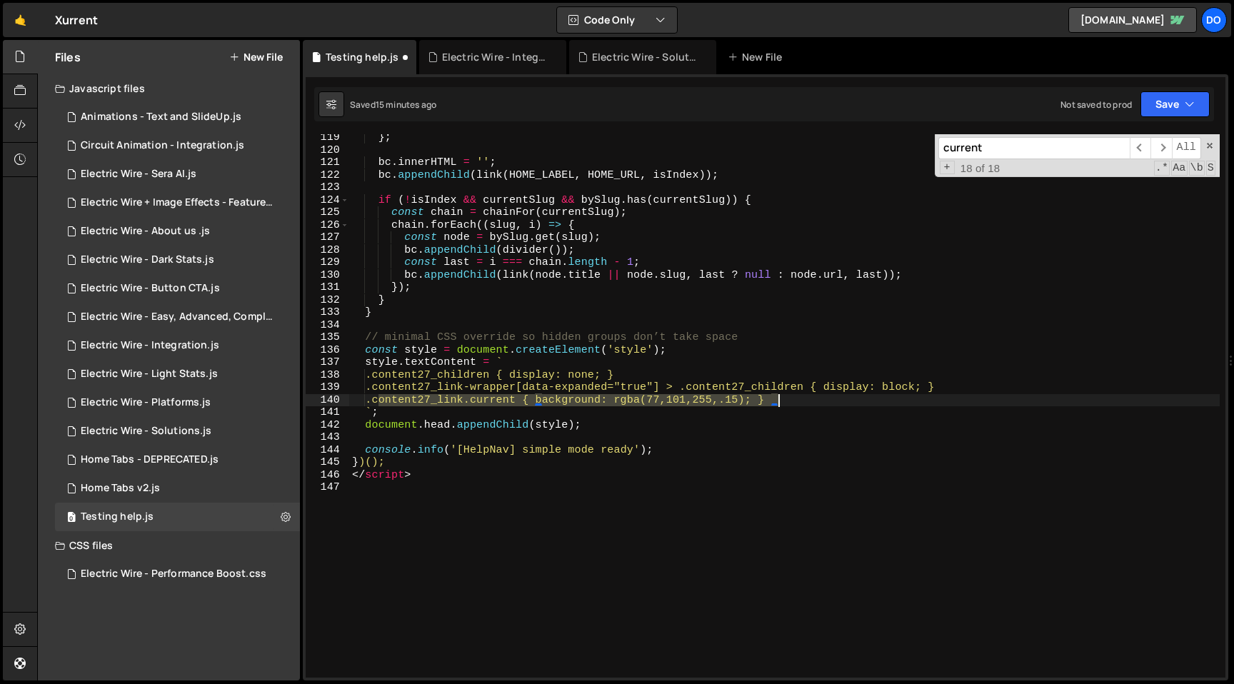
drag, startPoint x: 379, startPoint y: 401, endPoint x: 781, endPoint y: 400, distance: 402.1
click at [781, 400] on div "} ; bc . innerHTML = '' ; bc . appendChild ( link ( HOME_LABEL , HOME_URL , isI…" at bounding box center [784, 415] width 871 height 568
click at [788, 406] on div "} ; bc . innerHTML = '' ; bc . appendChild ( link ( HOME_LABEL , HOME_URL , isI…" at bounding box center [784, 406] width 871 height 544
drag, startPoint x: 792, startPoint y: 401, endPoint x: 376, endPoint y: 399, distance: 415.7
click at [376, 399] on div "} ; bc . innerHTML = '' ; bc . appendChild ( link ( HOME_LABEL , HOME_URL , isI…" at bounding box center [784, 415] width 871 height 568
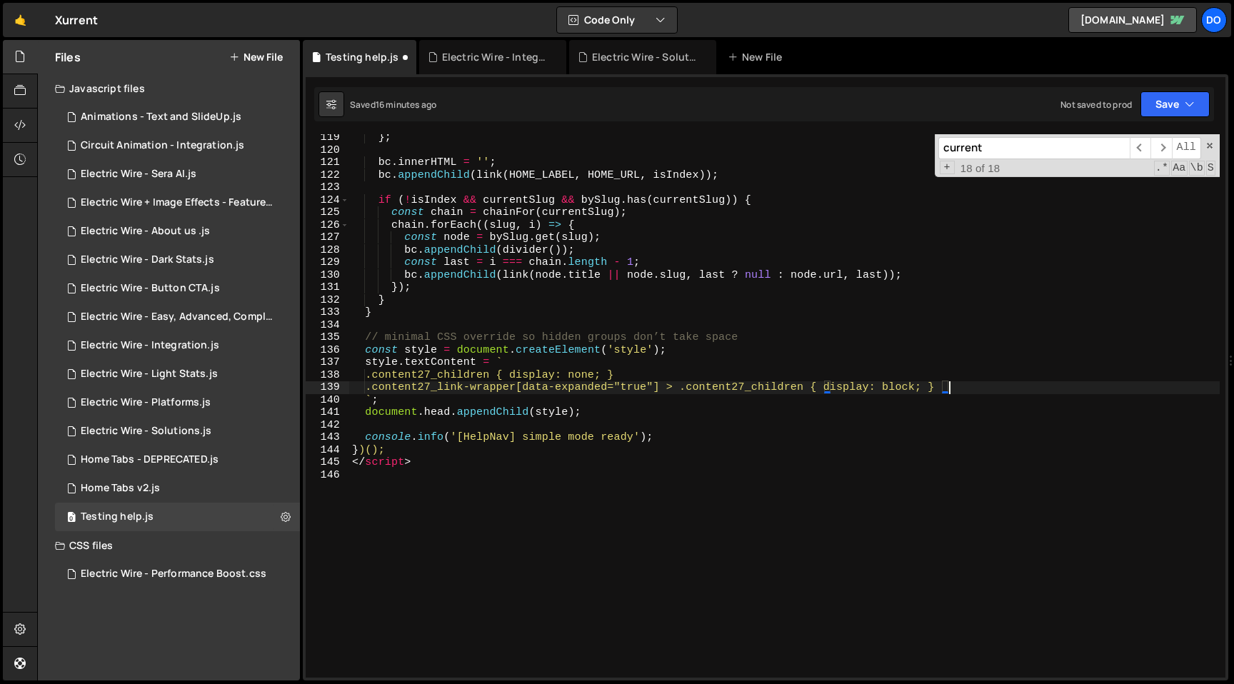
click at [1029, 147] on input "current" at bounding box center [1033, 148] width 191 height 22
click at [1141, 144] on span "​" at bounding box center [1140, 148] width 21 height 22
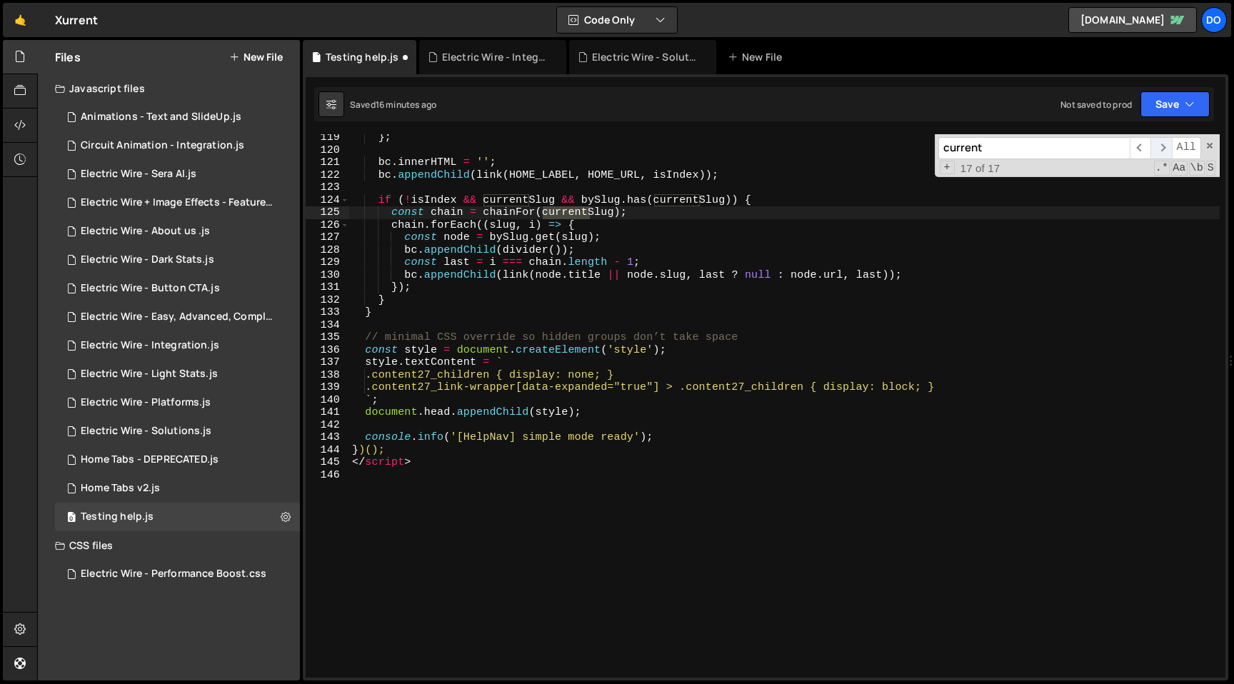
click at [1161, 151] on span "​" at bounding box center [1161, 148] width 21 height 22
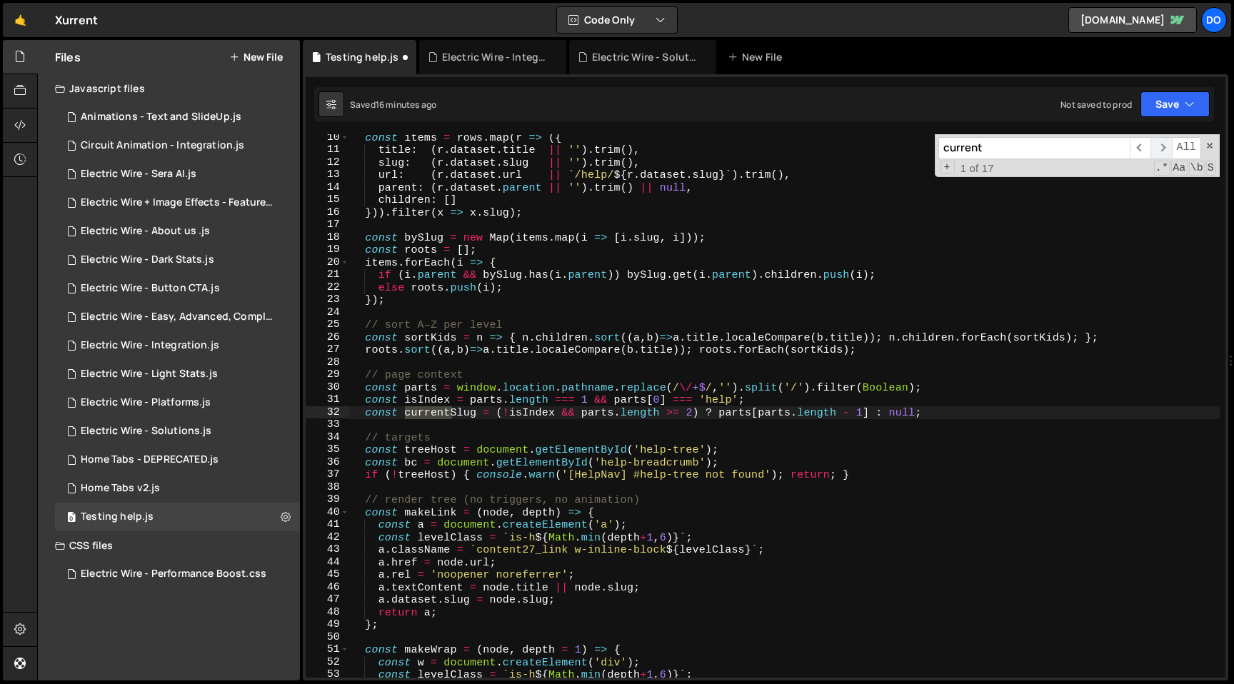
scroll to position [116, 0]
click at [1167, 149] on span "​" at bounding box center [1161, 148] width 21 height 22
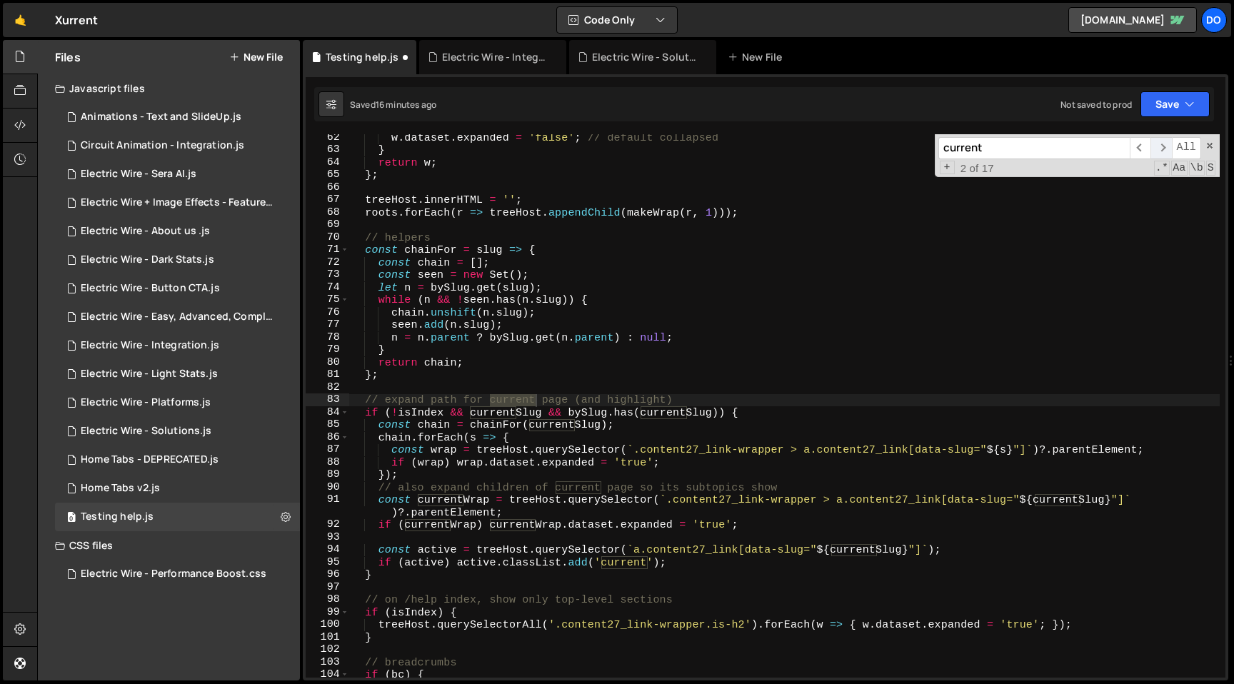
click at [1167, 149] on span "​" at bounding box center [1161, 148] width 21 height 22
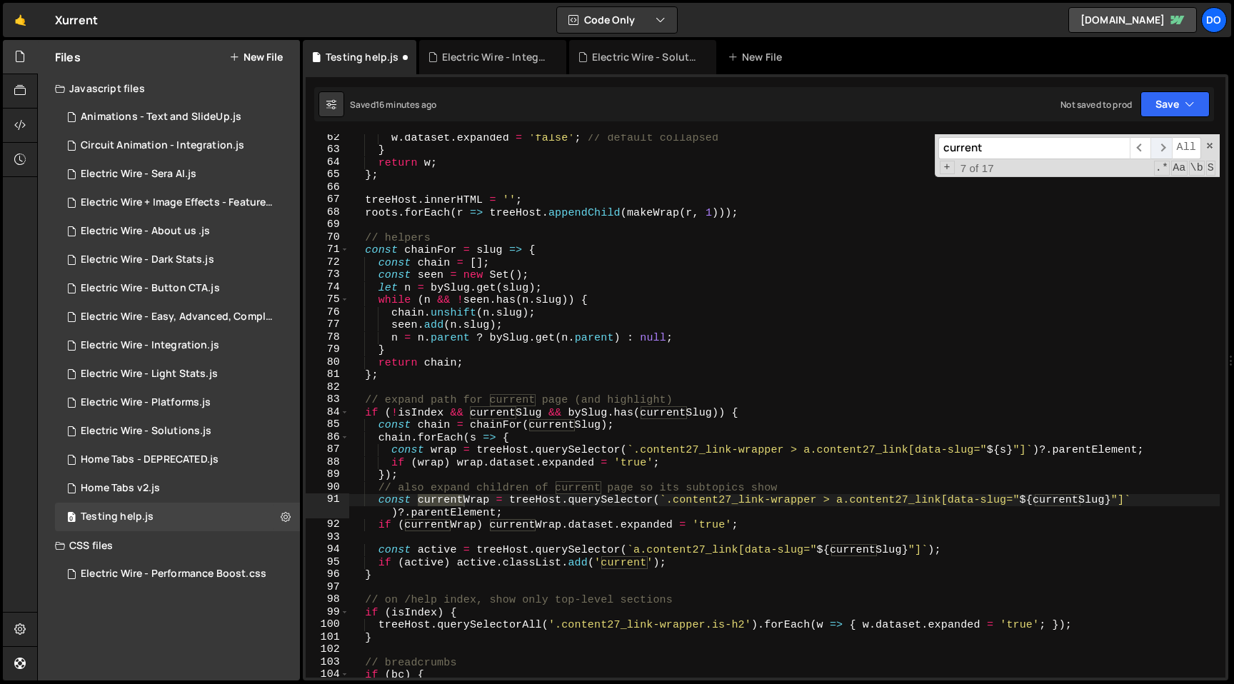
click at [1167, 149] on span "​" at bounding box center [1161, 148] width 21 height 22
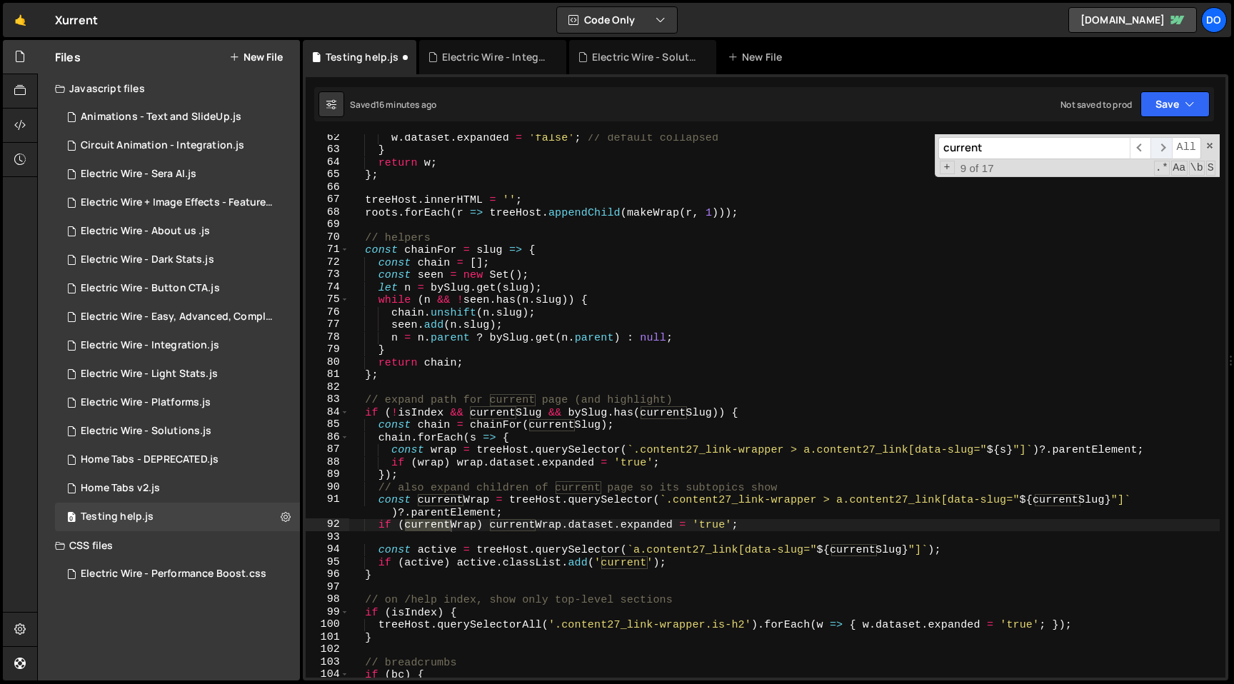
click at [1167, 149] on span "​" at bounding box center [1161, 148] width 21 height 22
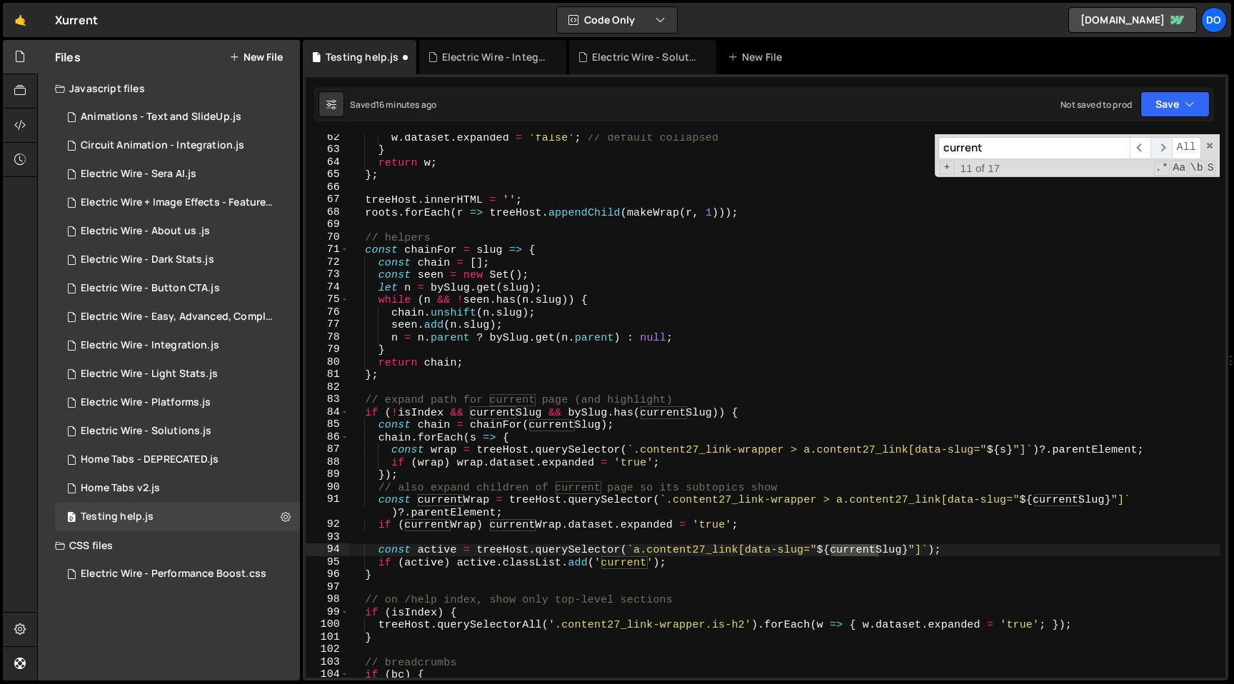
click at [1167, 149] on span "​" at bounding box center [1161, 148] width 21 height 22
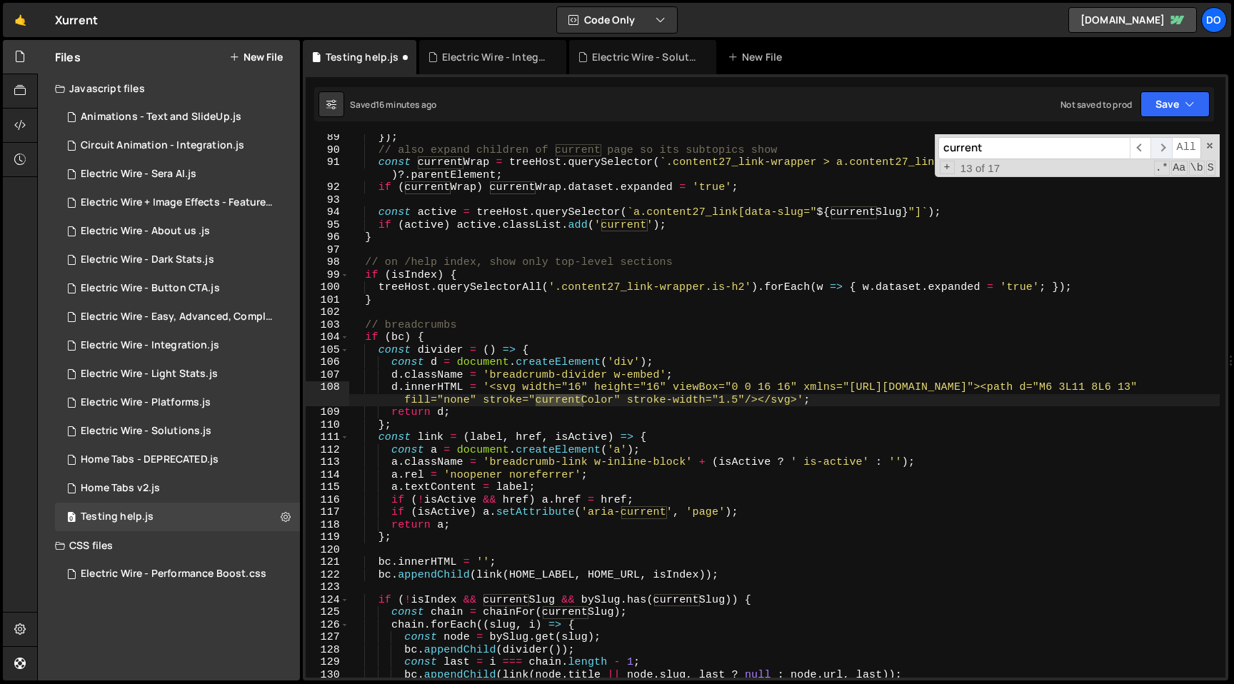
click at [1167, 149] on span "​" at bounding box center [1161, 148] width 21 height 22
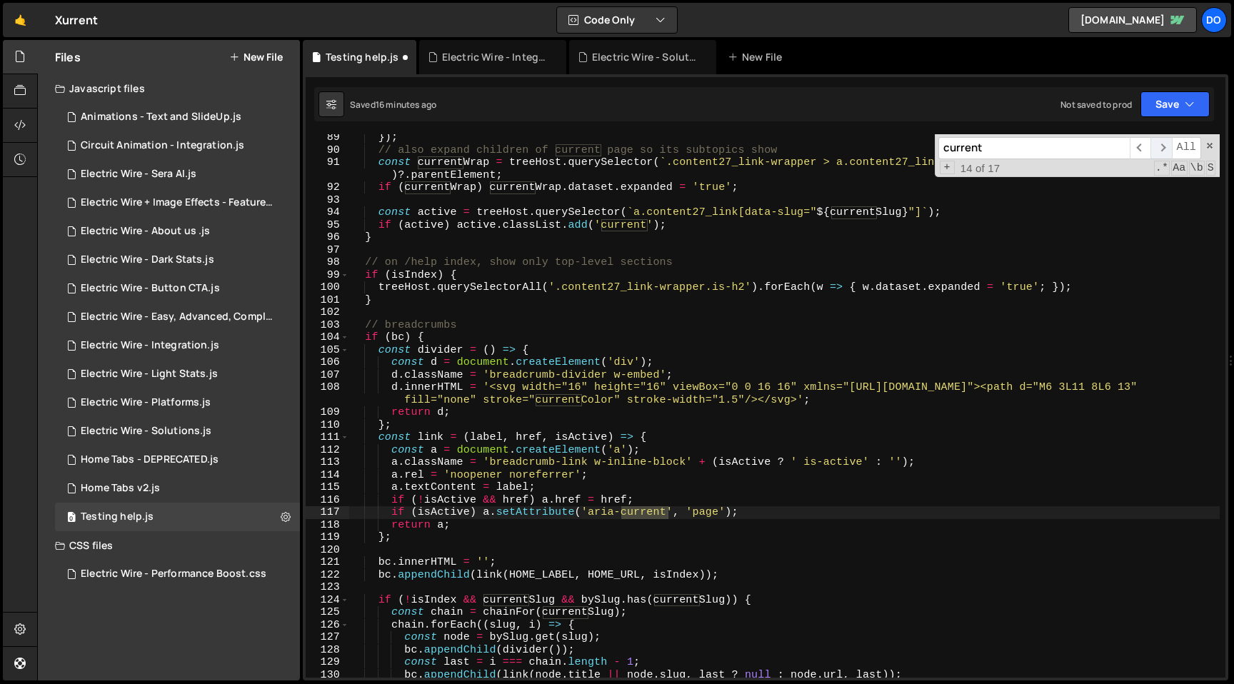
click at [1167, 149] on span "​" at bounding box center [1161, 148] width 21 height 22
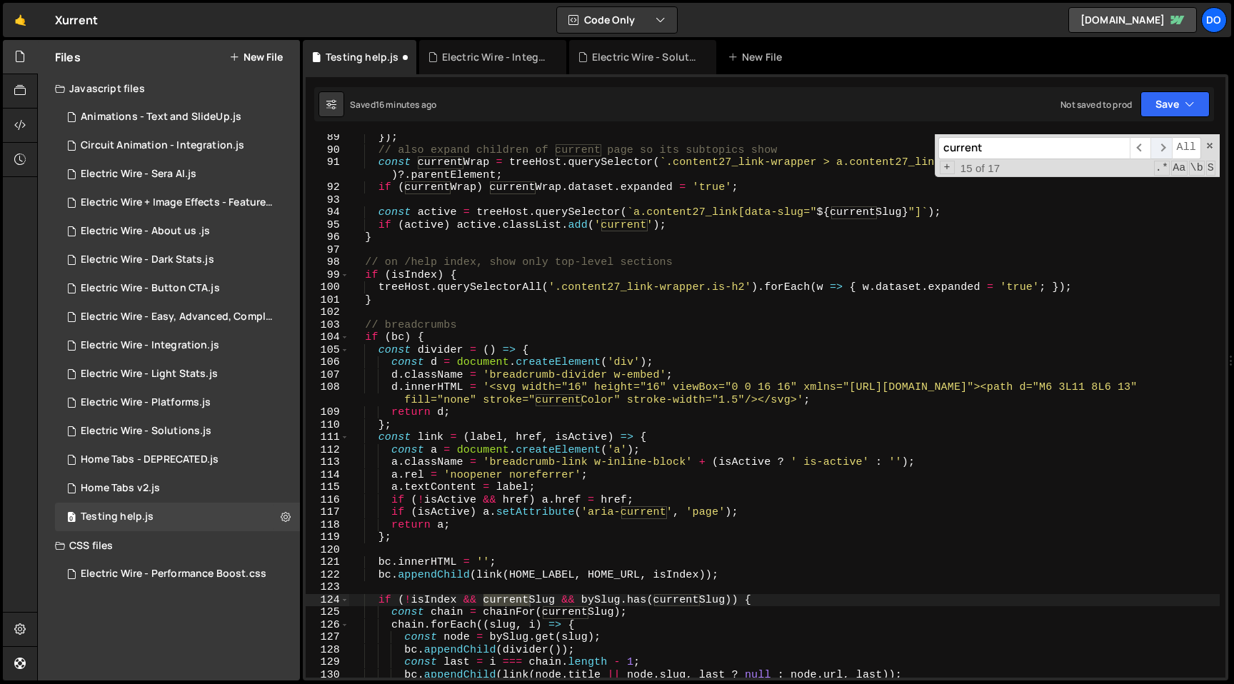
click at [1167, 149] on span "​" at bounding box center [1161, 148] width 21 height 22
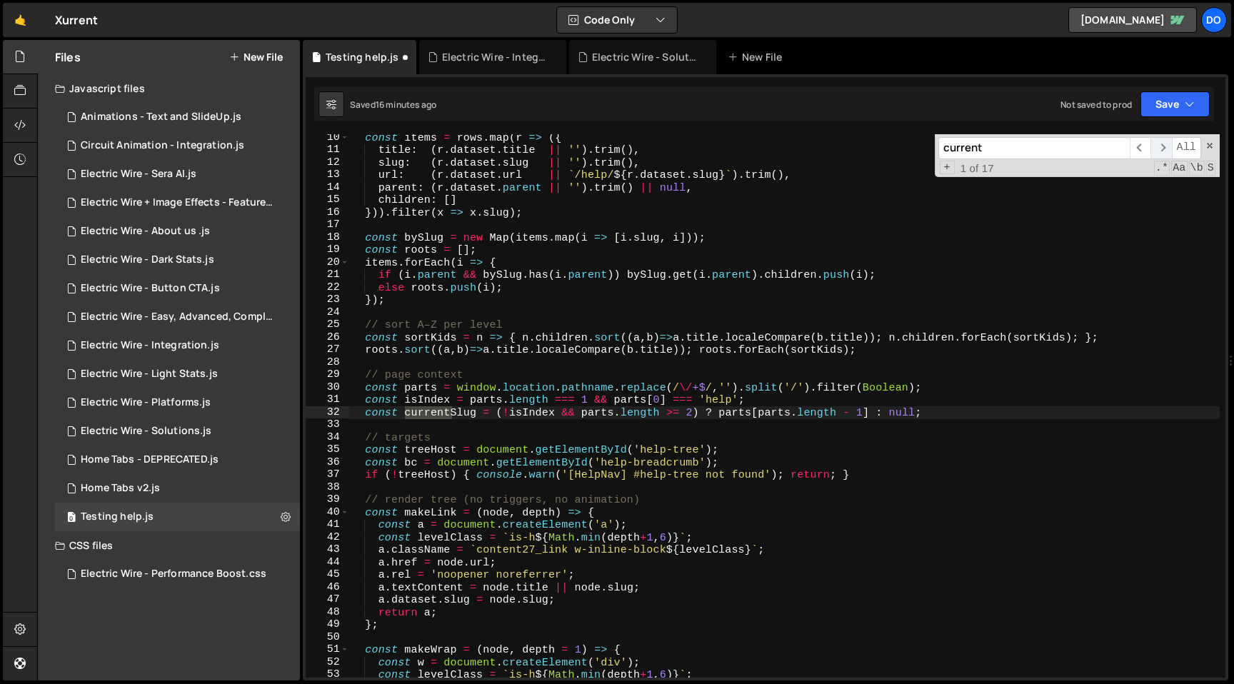
scroll to position [116, 0]
click at [1167, 149] on span "​" at bounding box center [1161, 148] width 21 height 22
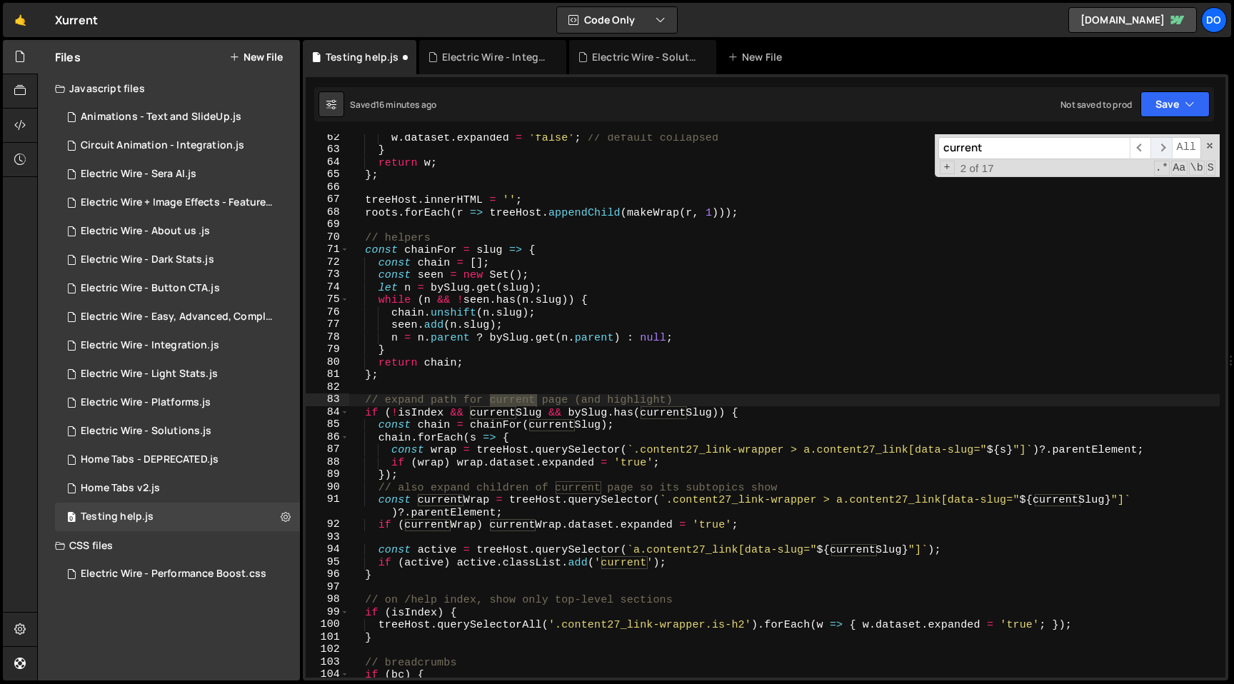
click at [1167, 149] on span "​" at bounding box center [1161, 148] width 21 height 22
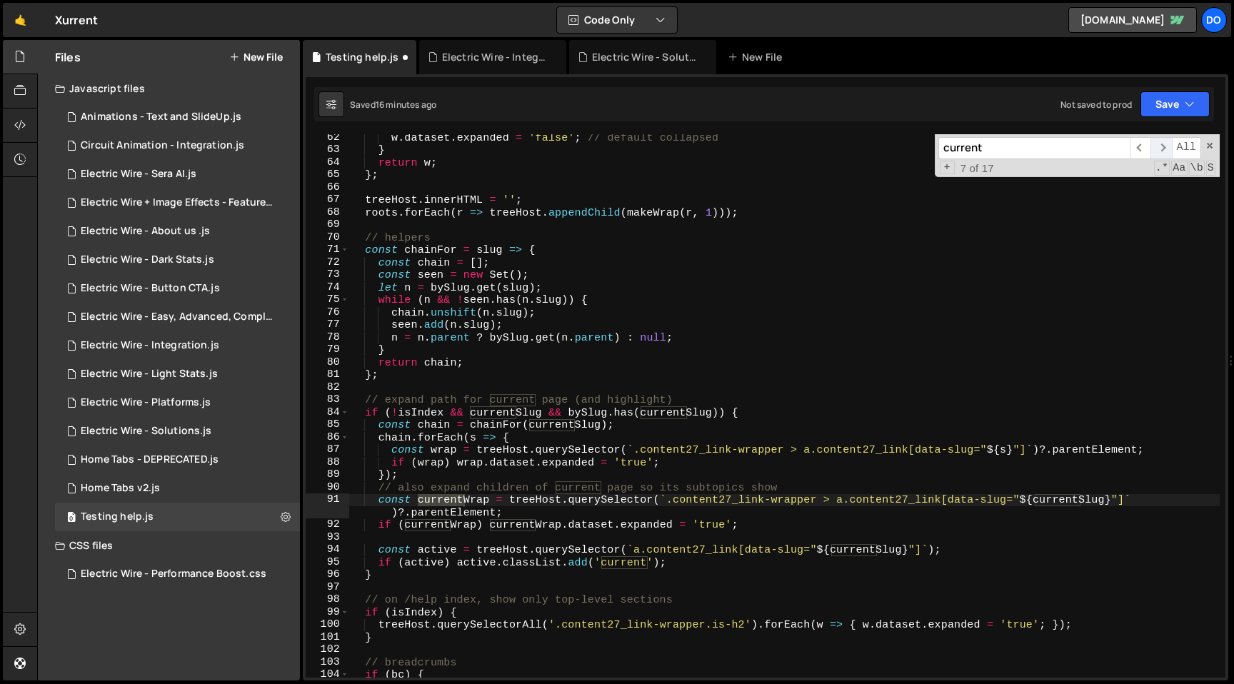
click at [1167, 149] on span "​" at bounding box center [1161, 148] width 21 height 22
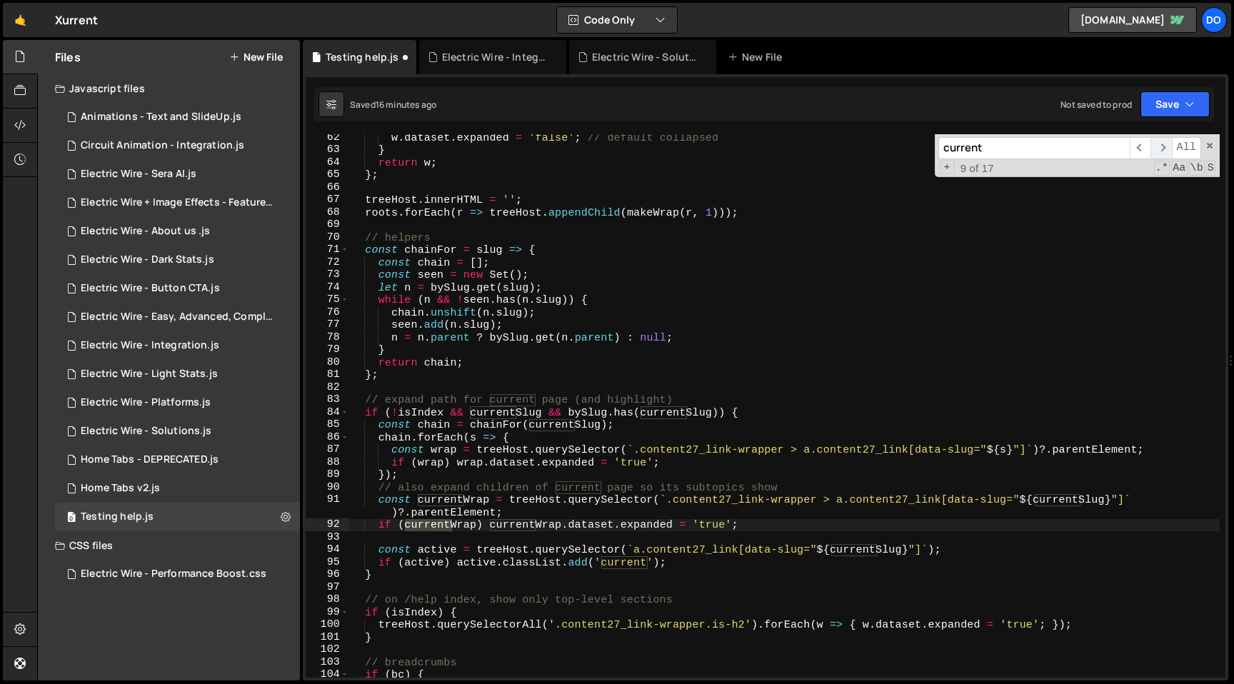
click at [1167, 149] on span "​" at bounding box center [1161, 148] width 21 height 22
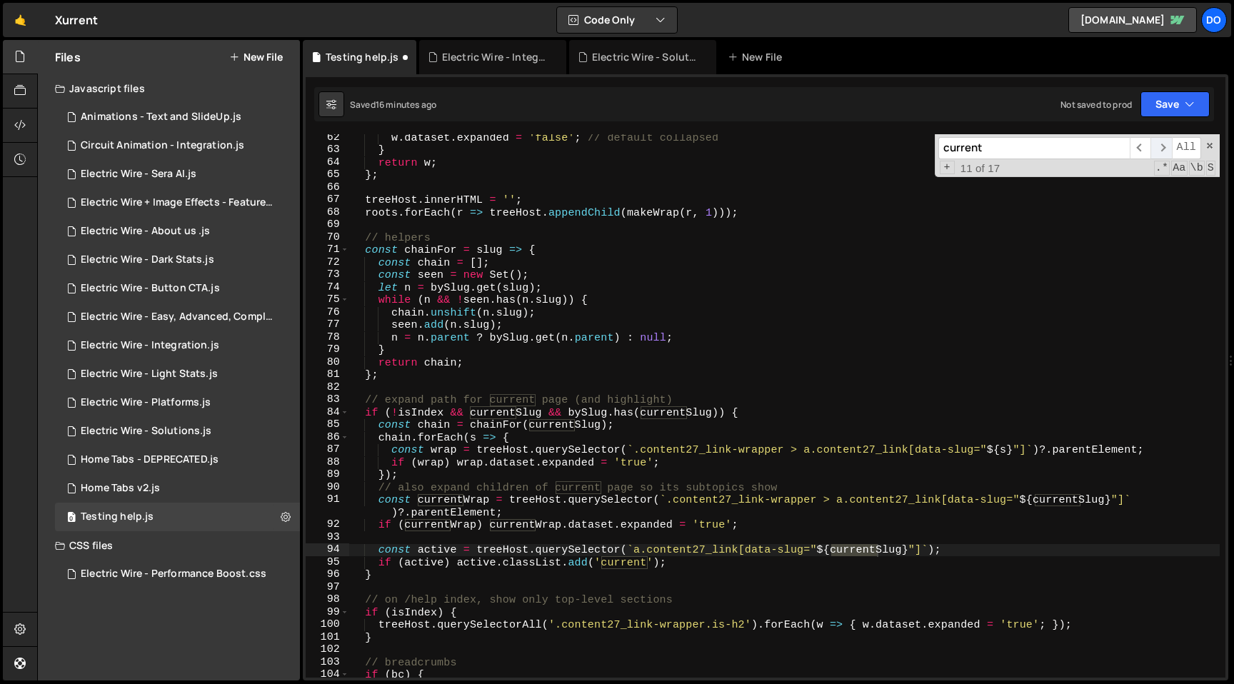
click at [1167, 149] on span "​" at bounding box center [1161, 148] width 21 height 22
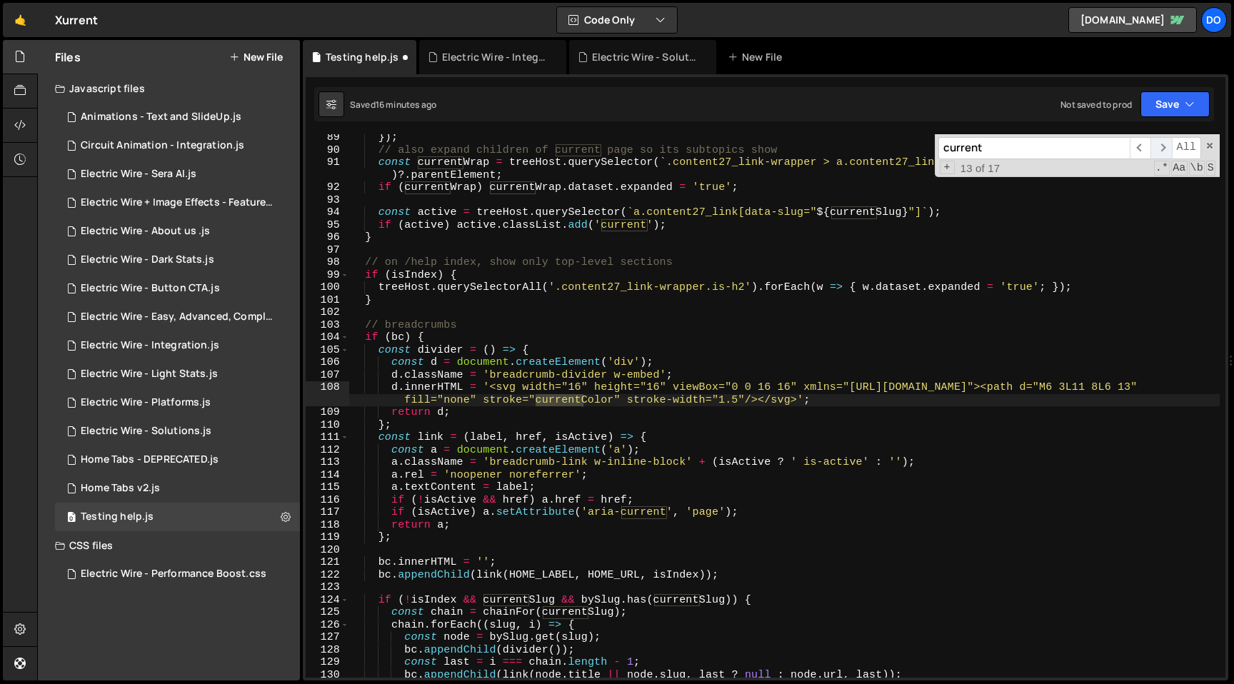
scroll to position [1103, 0]
click at [1163, 151] on span "​" at bounding box center [1161, 148] width 21 height 22
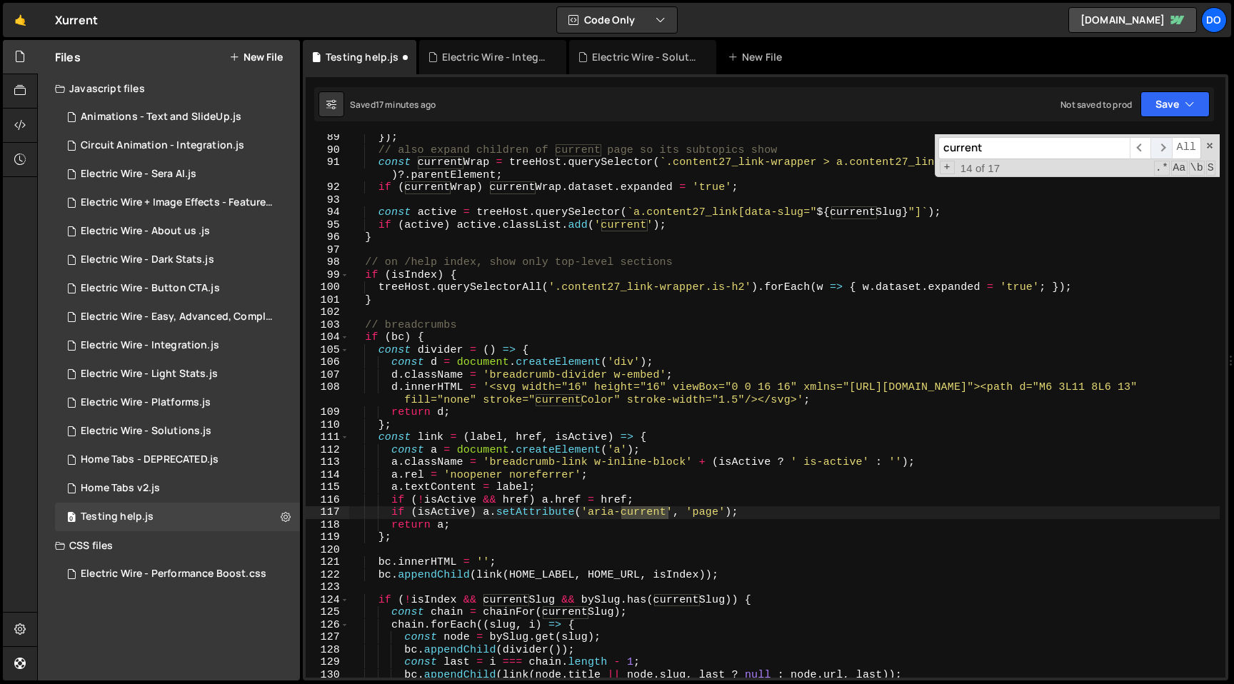
click at [1163, 151] on span "​" at bounding box center [1161, 148] width 21 height 22
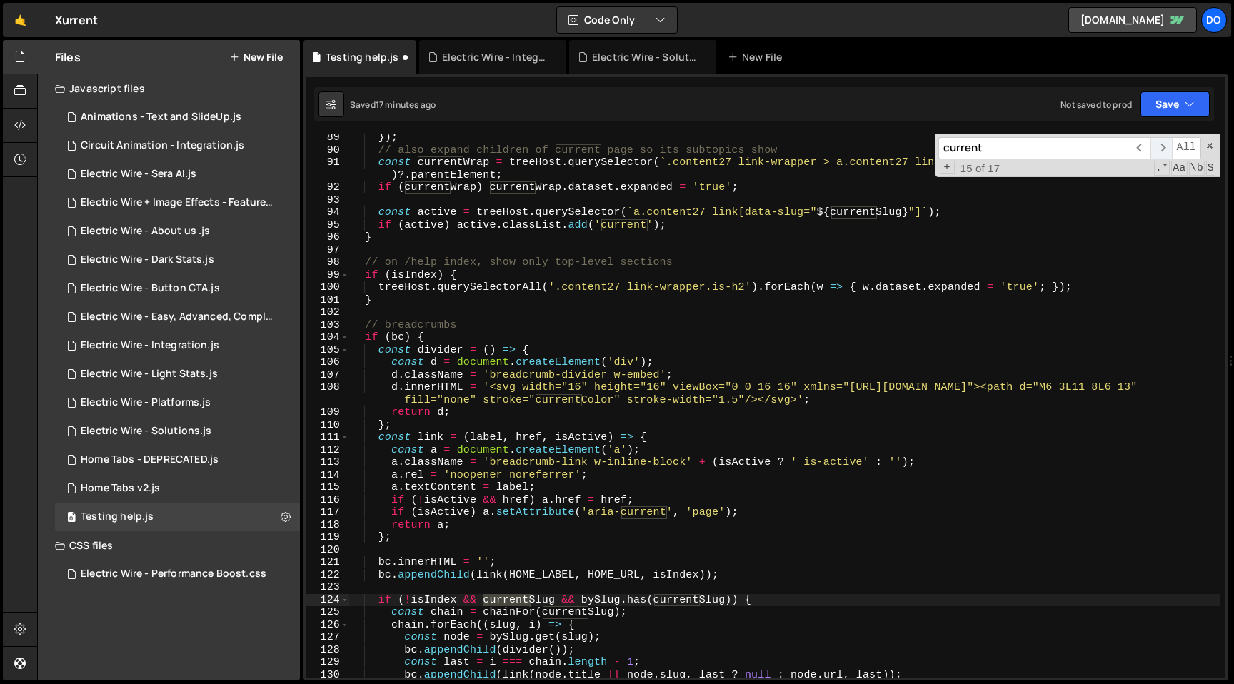
click at [1163, 151] on span "​" at bounding box center [1161, 148] width 21 height 22
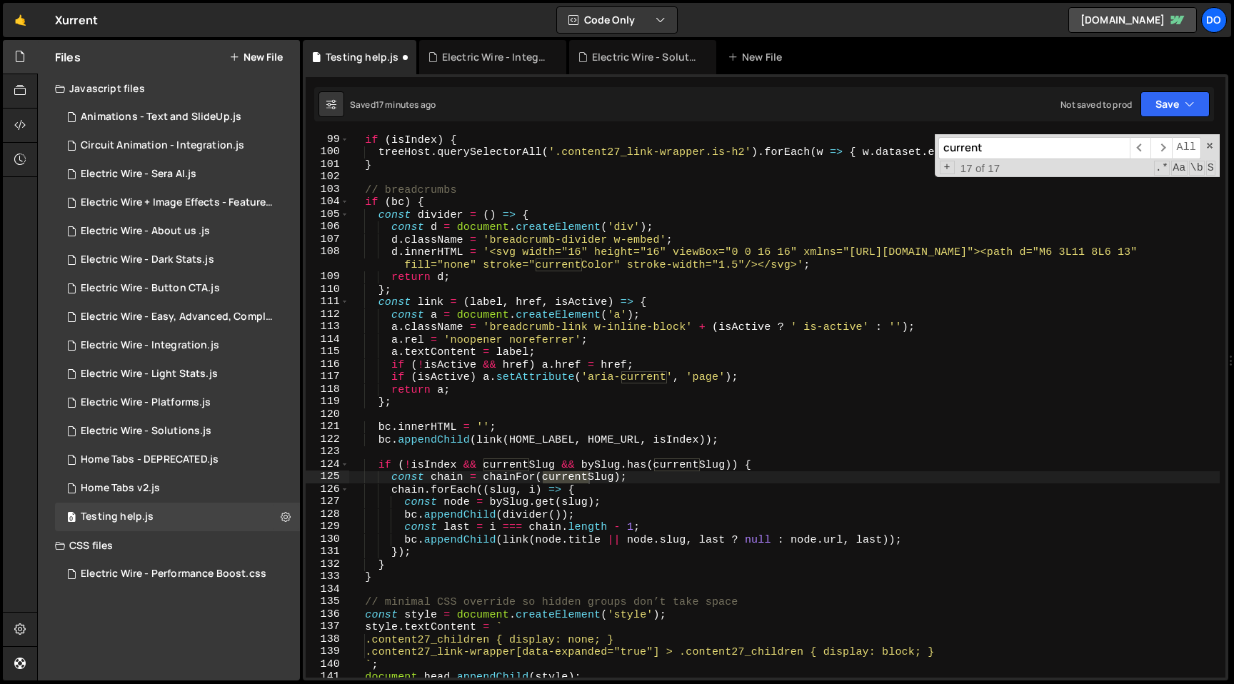
scroll to position [1309, 0]
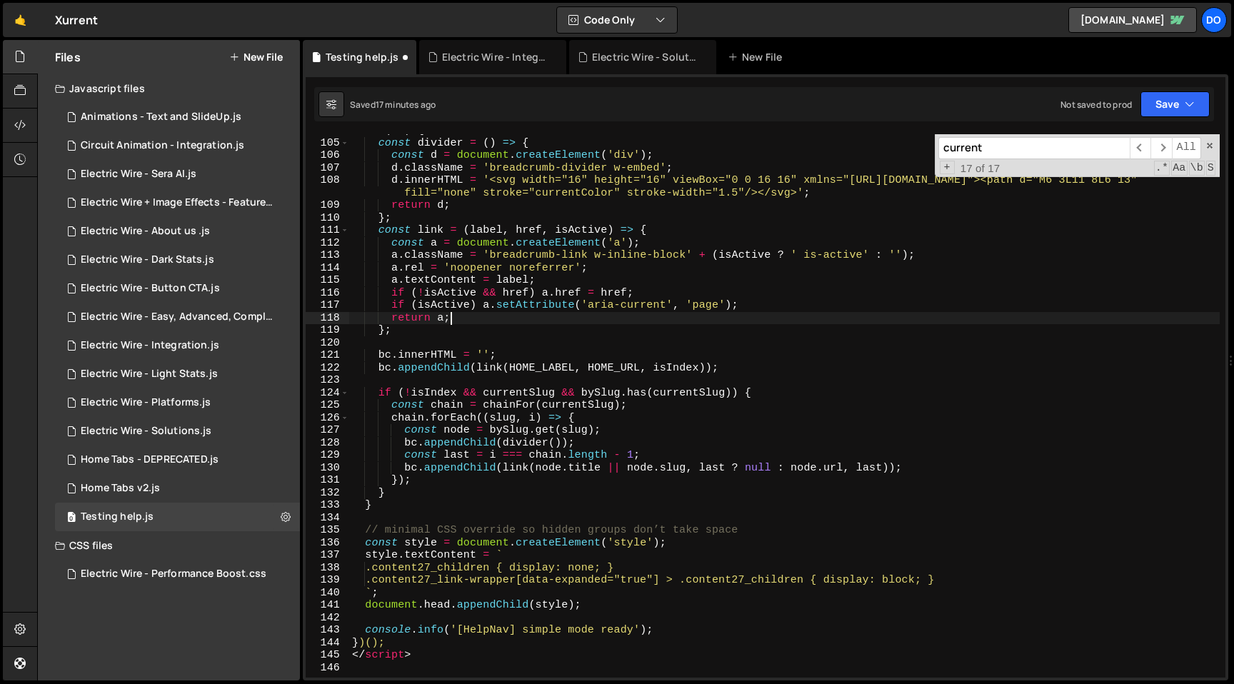
click at [898, 319] on div "if ( bc ) { const divider = ( ) => { const d = document . createElement ( 'div'…" at bounding box center [784, 408] width 871 height 568
type textarea "</script>"
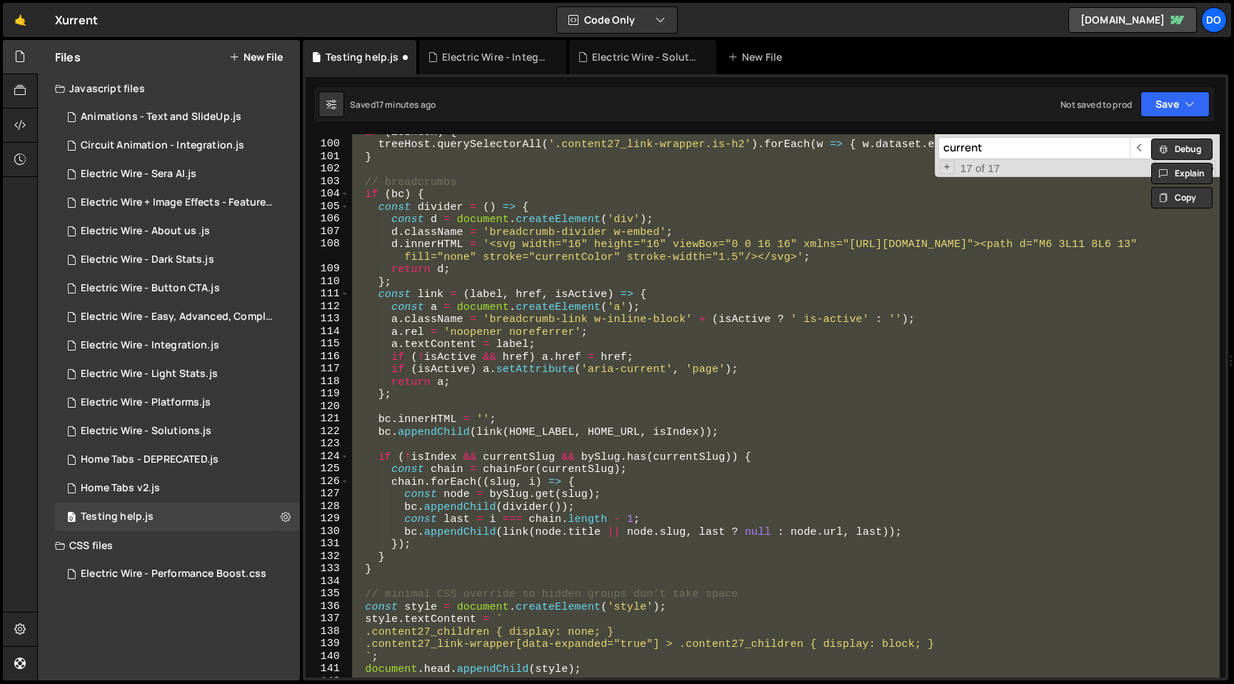
scroll to position [1246, 0]
click at [985, 146] on input "current" at bounding box center [1033, 148] width 191 height 22
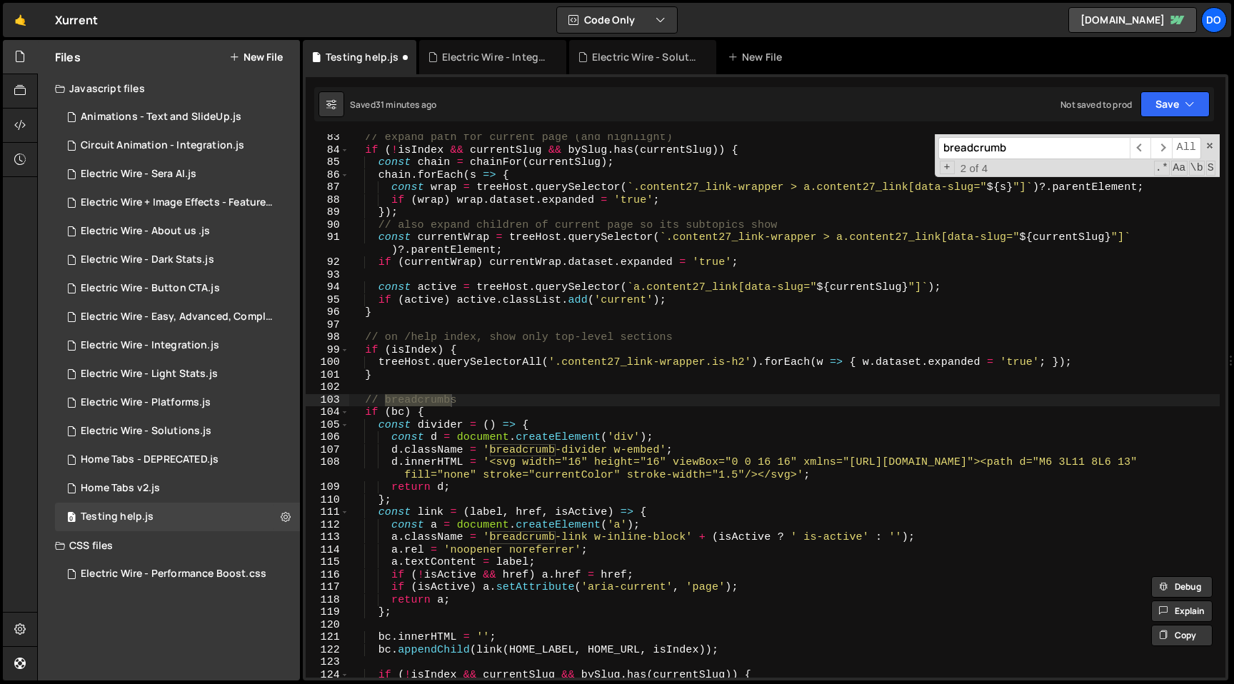
scroll to position [1028, 0]
type input "breadcrumb"
